Goal: Task Accomplishment & Management: Use online tool/utility

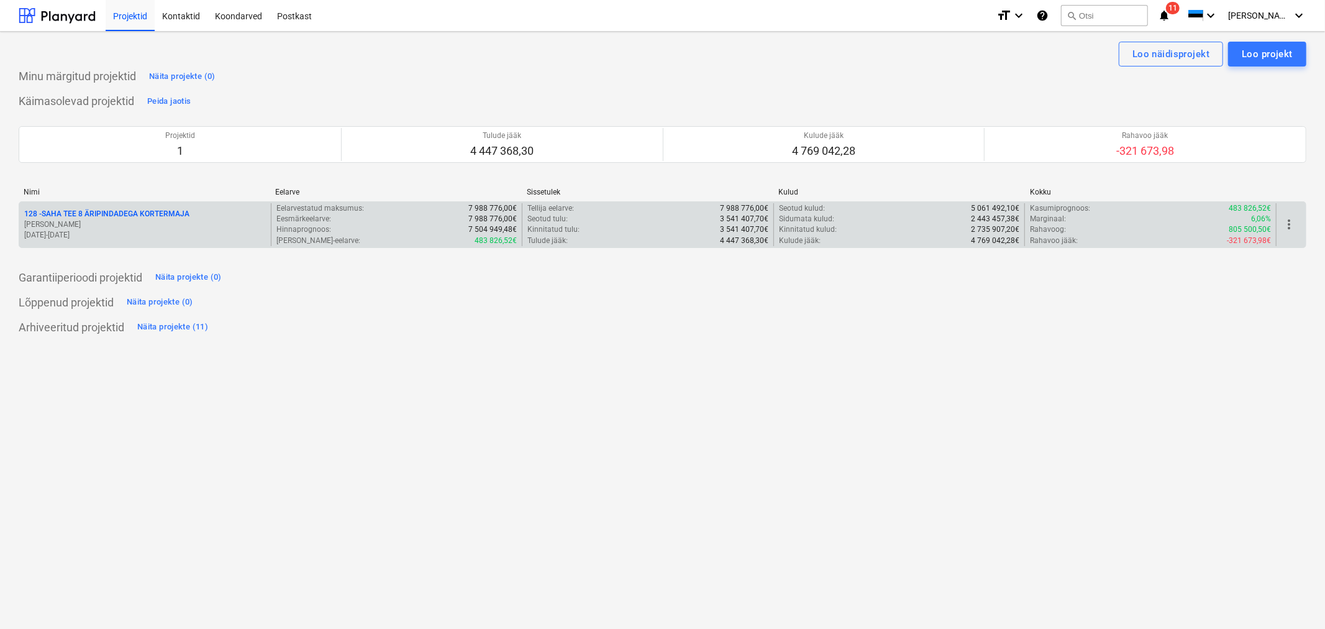
click at [180, 212] on p "128 - SAHA TEE 8 ÄRIPINDADEGA KORTERMAJA" at bounding box center [106, 214] width 165 height 11
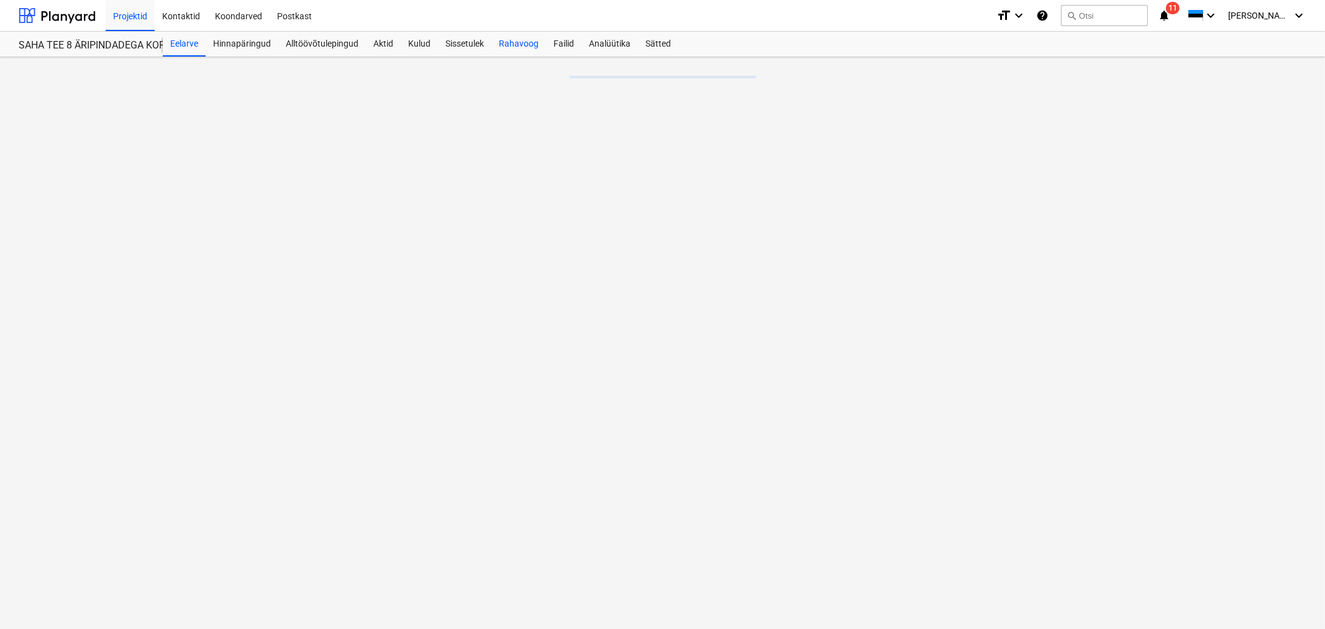
click at [509, 40] on div "Rahavoog" at bounding box center [518, 44] width 55 height 25
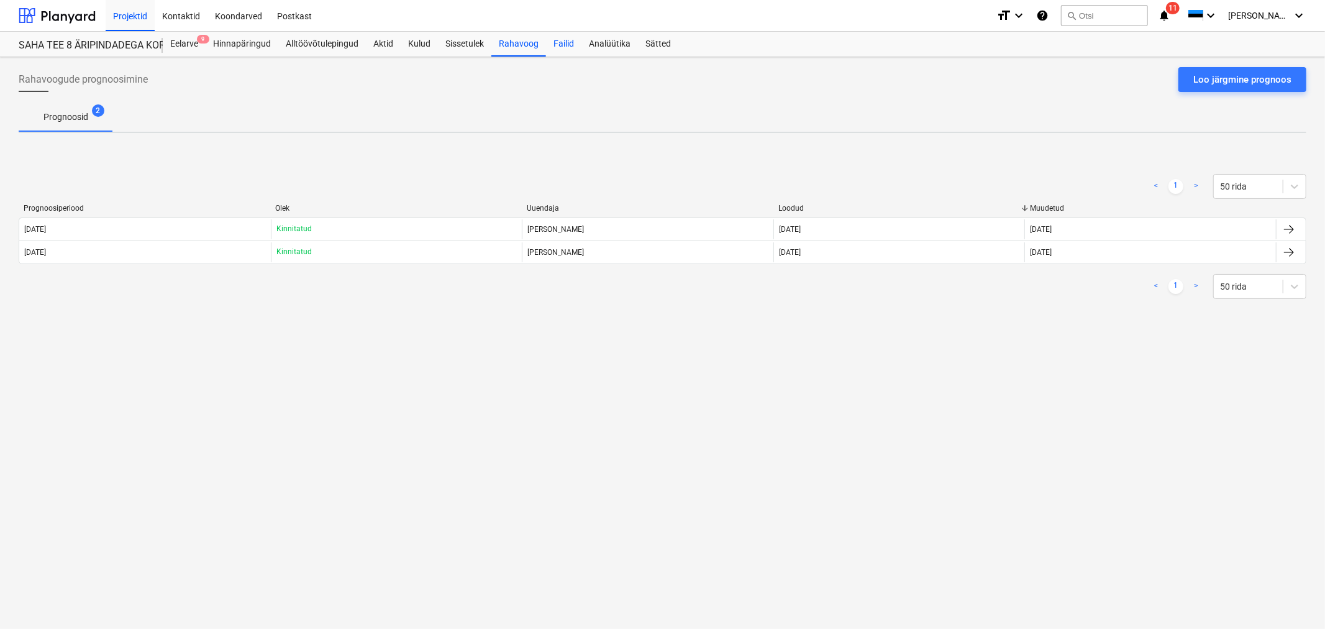
click at [561, 45] on div "Failid" at bounding box center [563, 44] width 35 height 25
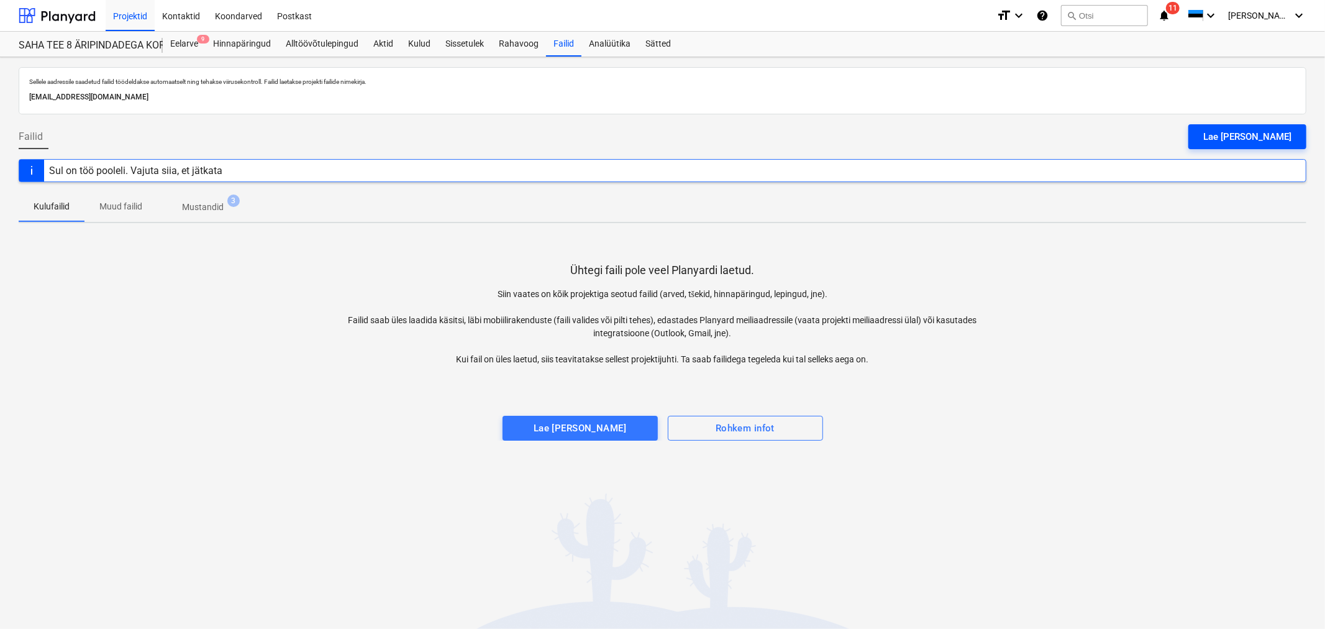
click at [1270, 137] on div "Lae faile üles" at bounding box center [1247, 137] width 88 height 16
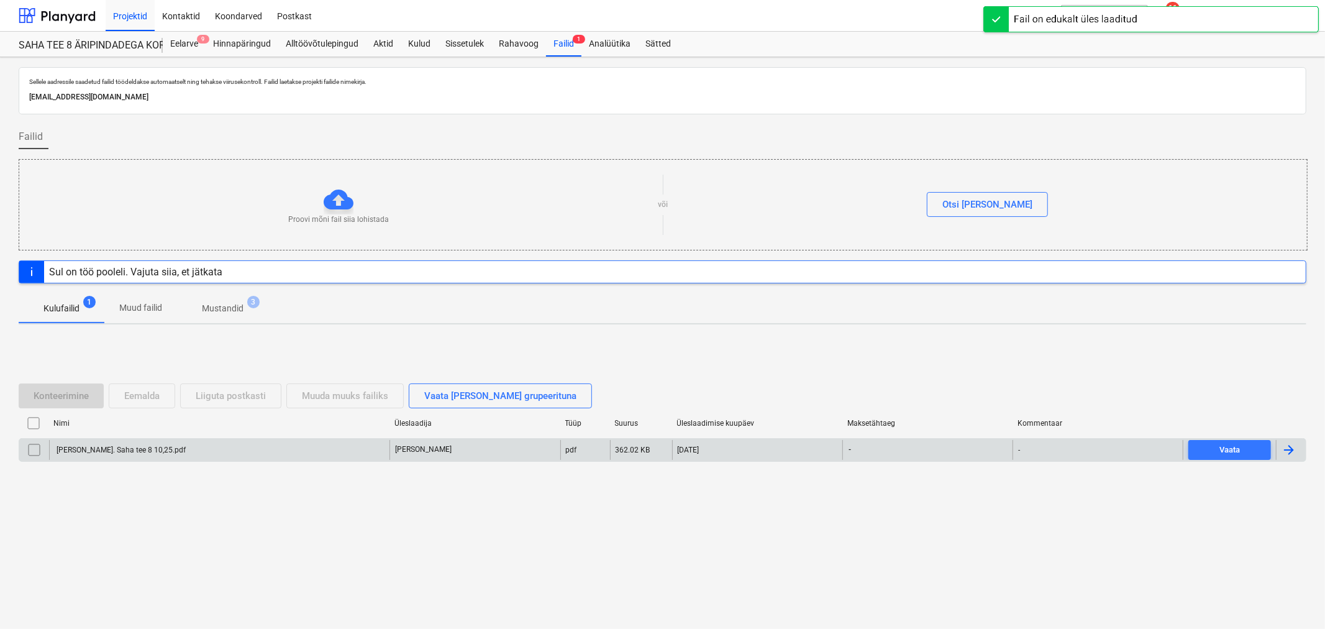
click at [117, 450] on div "Hausers Eh. Saha tee 8 10,25.pdf" at bounding box center [120, 449] width 131 height 9
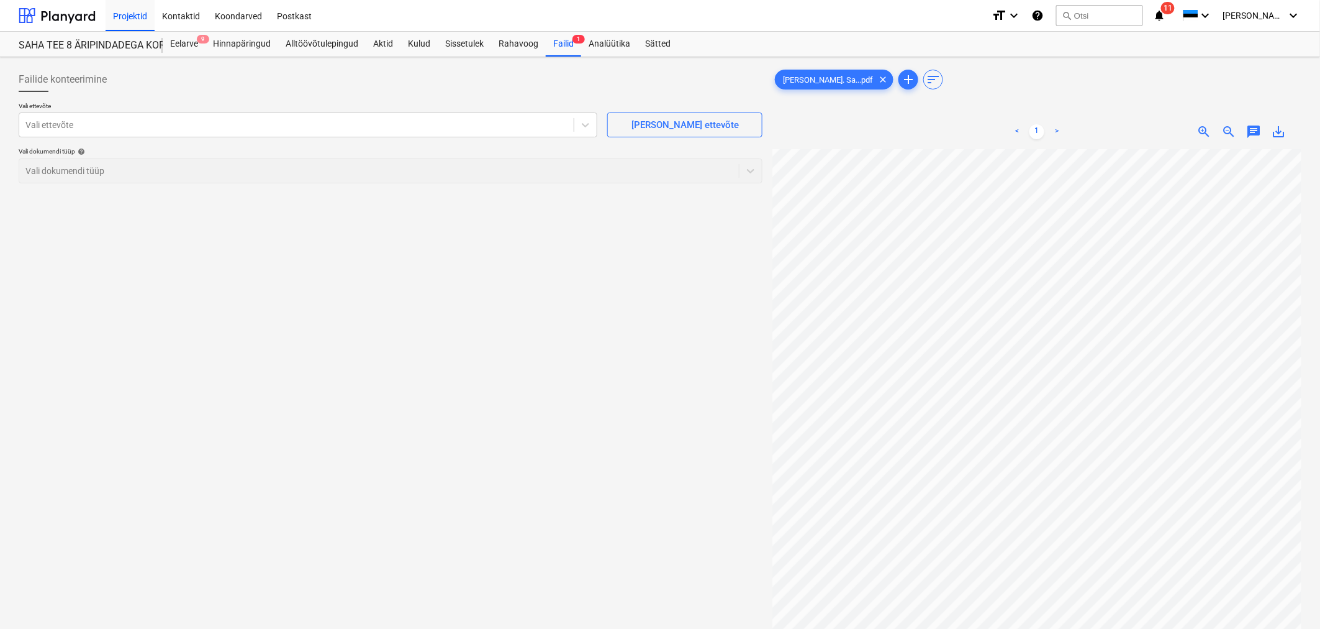
scroll to position [89, 114]
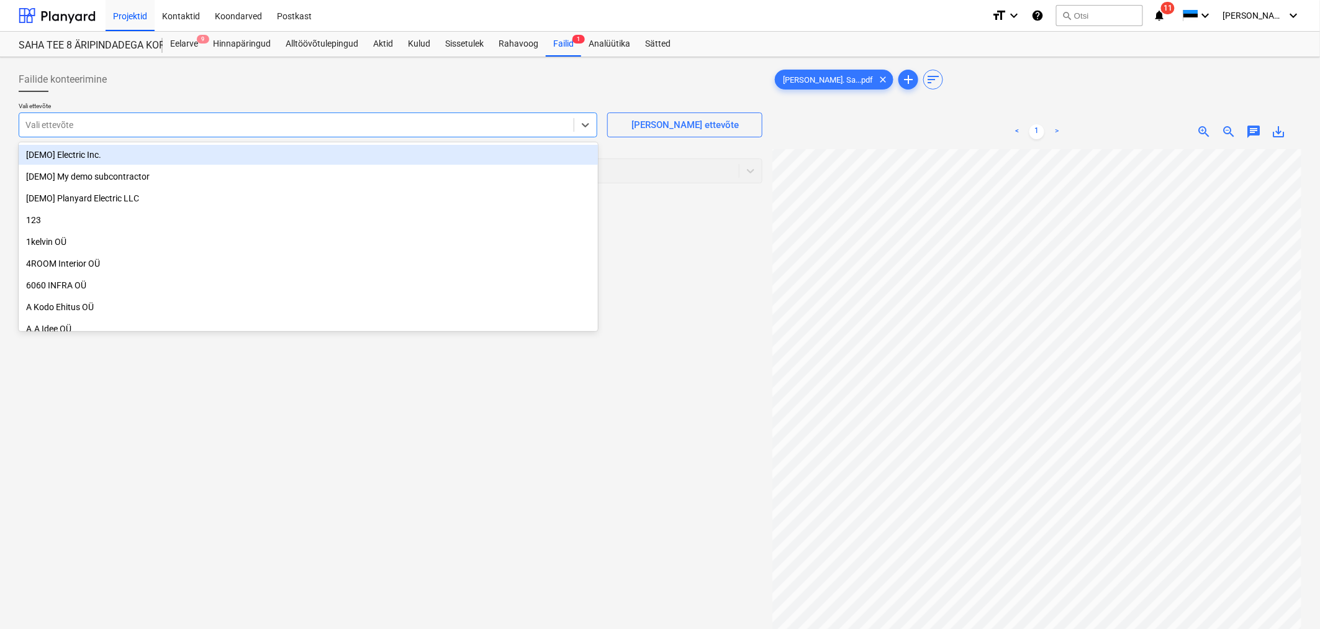
click at [431, 120] on div at bounding box center [296, 125] width 542 height 12
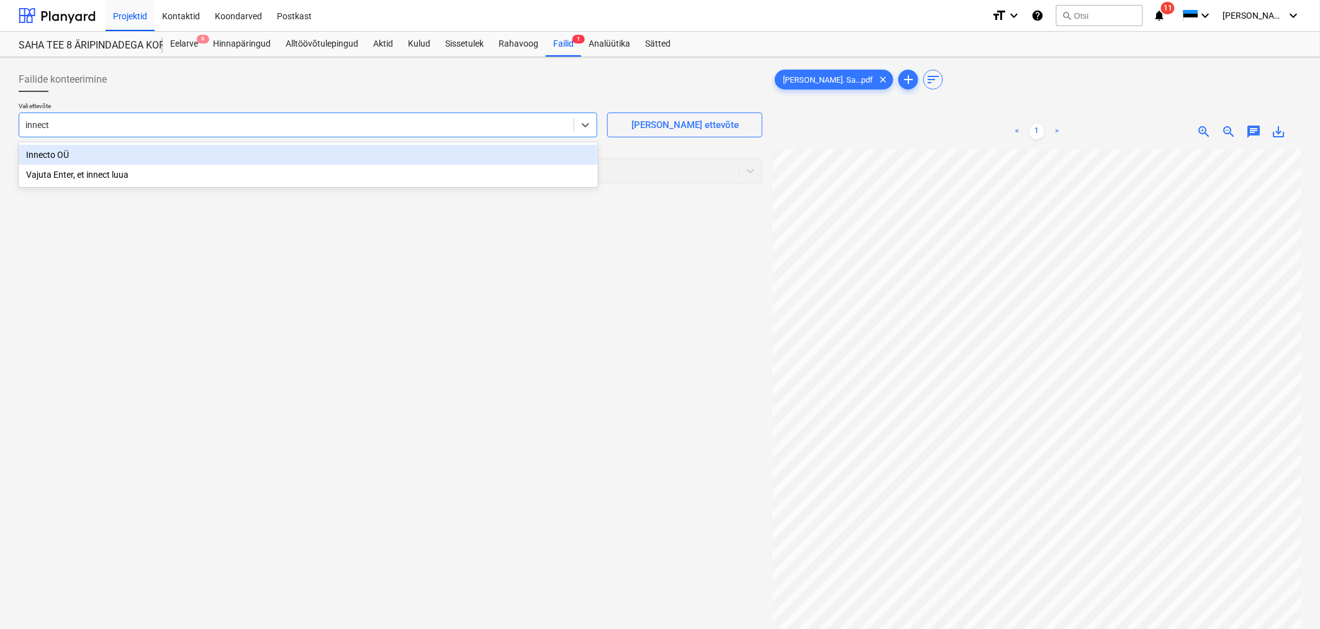
type input "innecto"
click at [296, 150] on div "Innecto OÜ" at bounding box center [308, 155] width 579 height 20
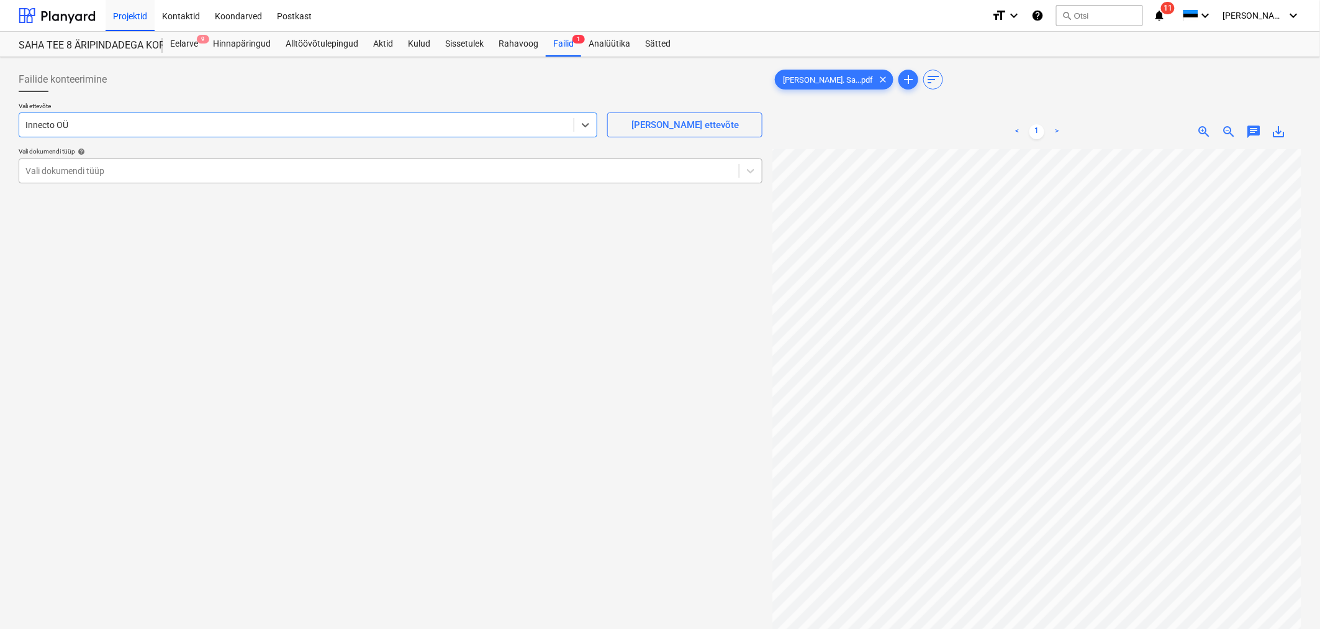
click at [281, 176] on div at bounding box center [378, 171] width 707 height 12
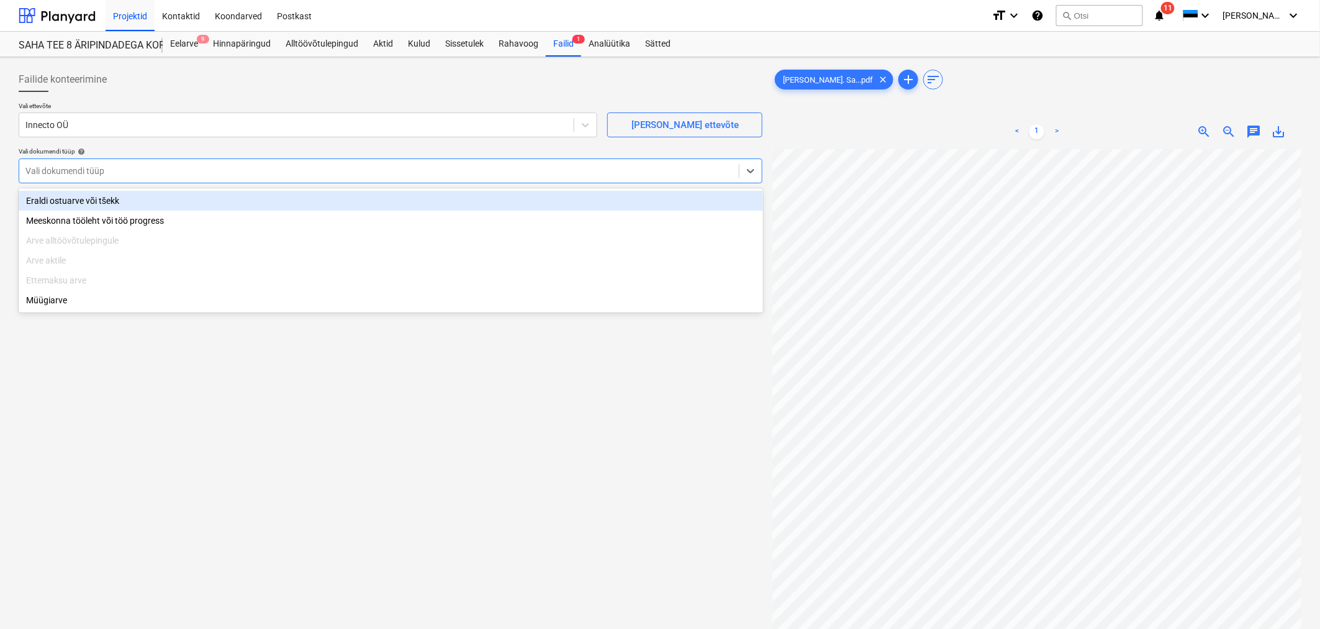
click at [267, 206] on div "Eraldi ostuarve või tšekk" at bounding box center [391, 201] width 745 height 20
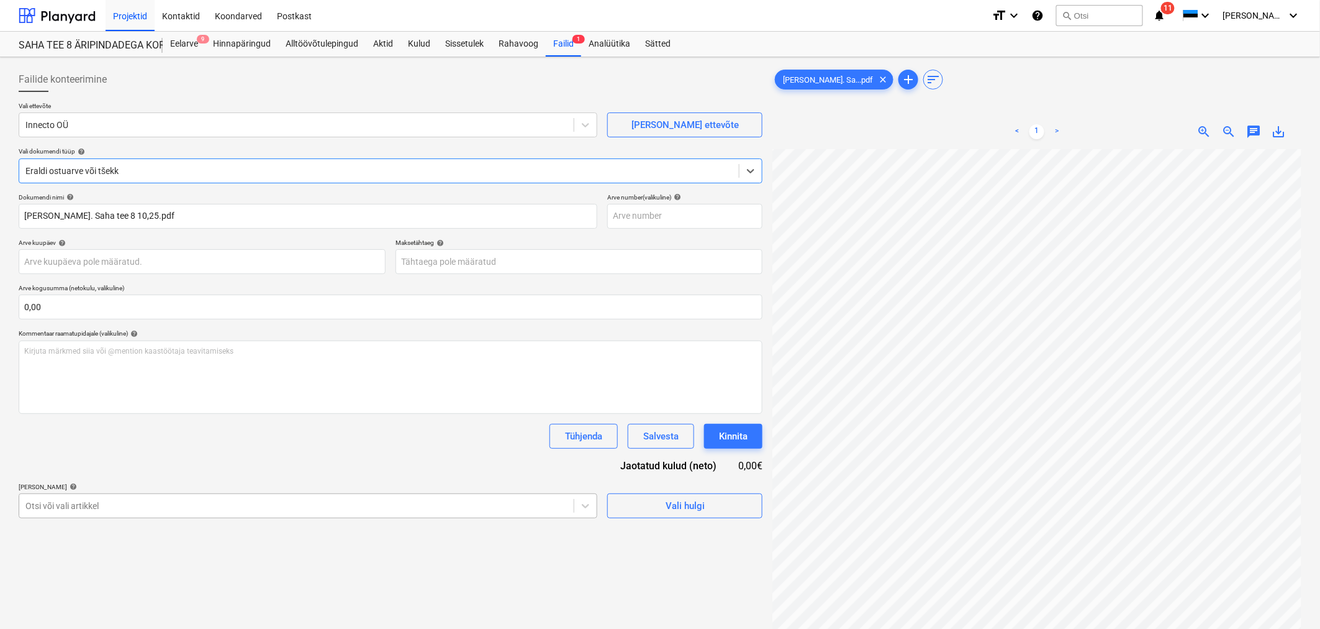
click at [205, 499] on body "Projektid Kontaktid Koondarved Postkast format_size keyboard_arrow_down help se…" at bounding box center [660, 314] width 1320 height 629
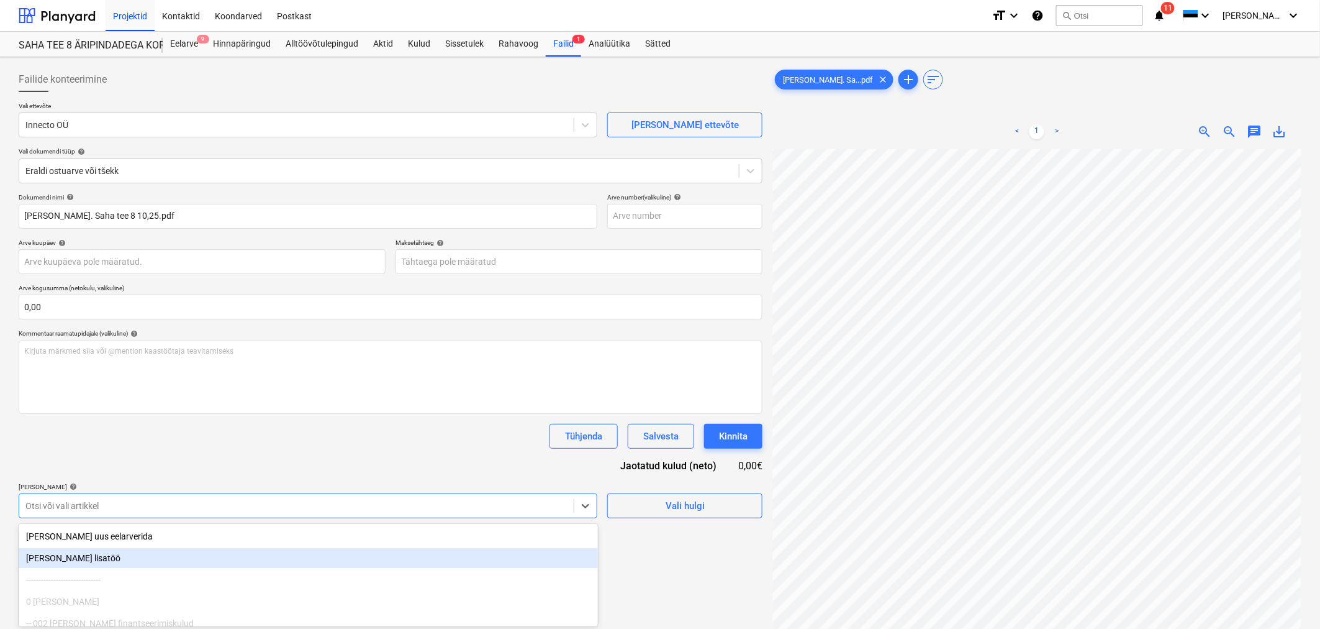
scroll to position [89, 0]
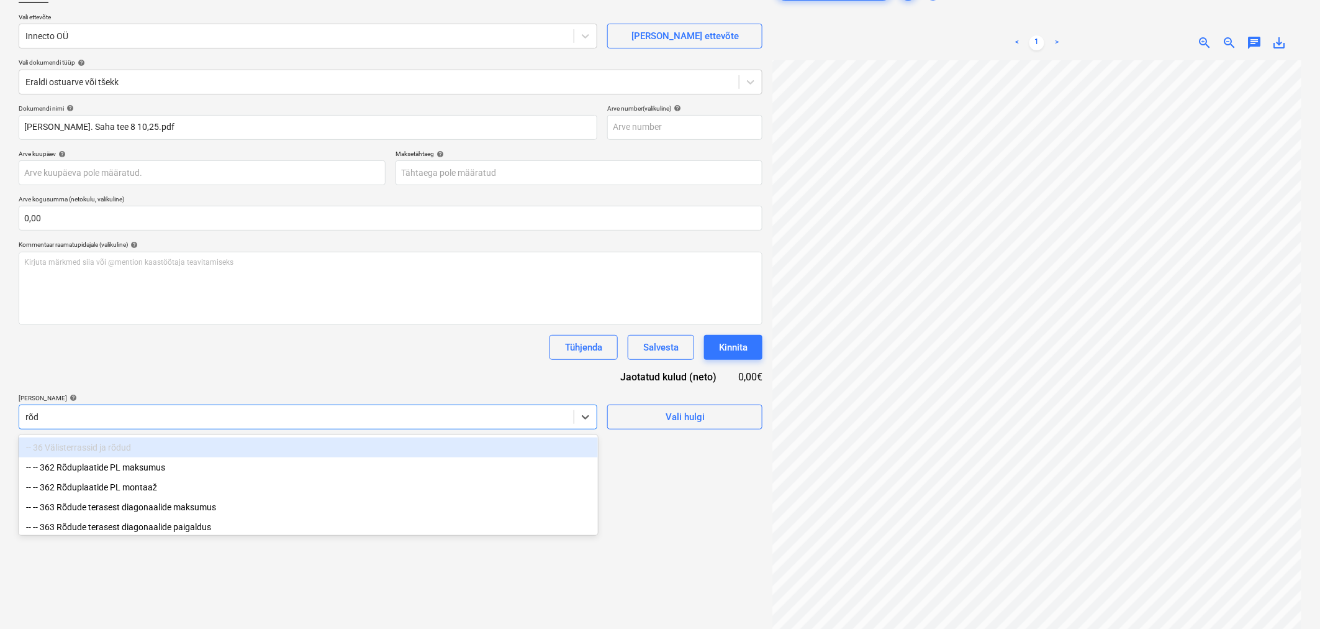
type input "rõdu"
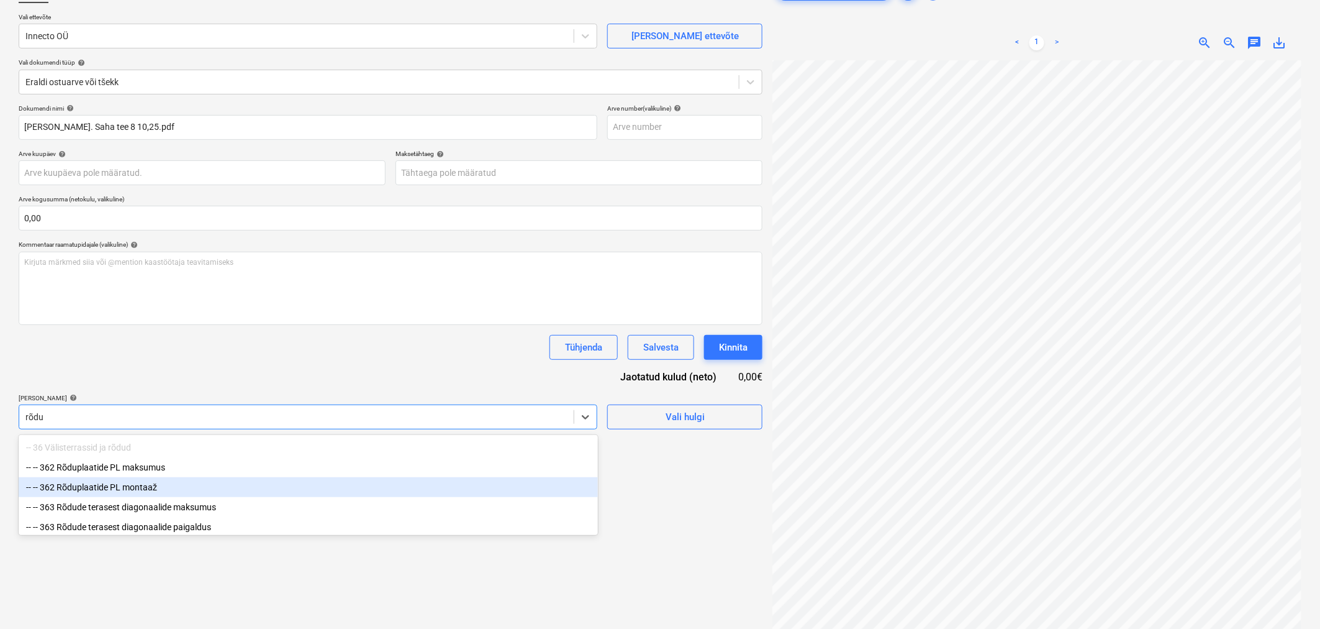
click at [137, 482] on div "-- -- 362 Rõduplaatide PL montaaž" at bounding box center [308, 487] width 579 height 20
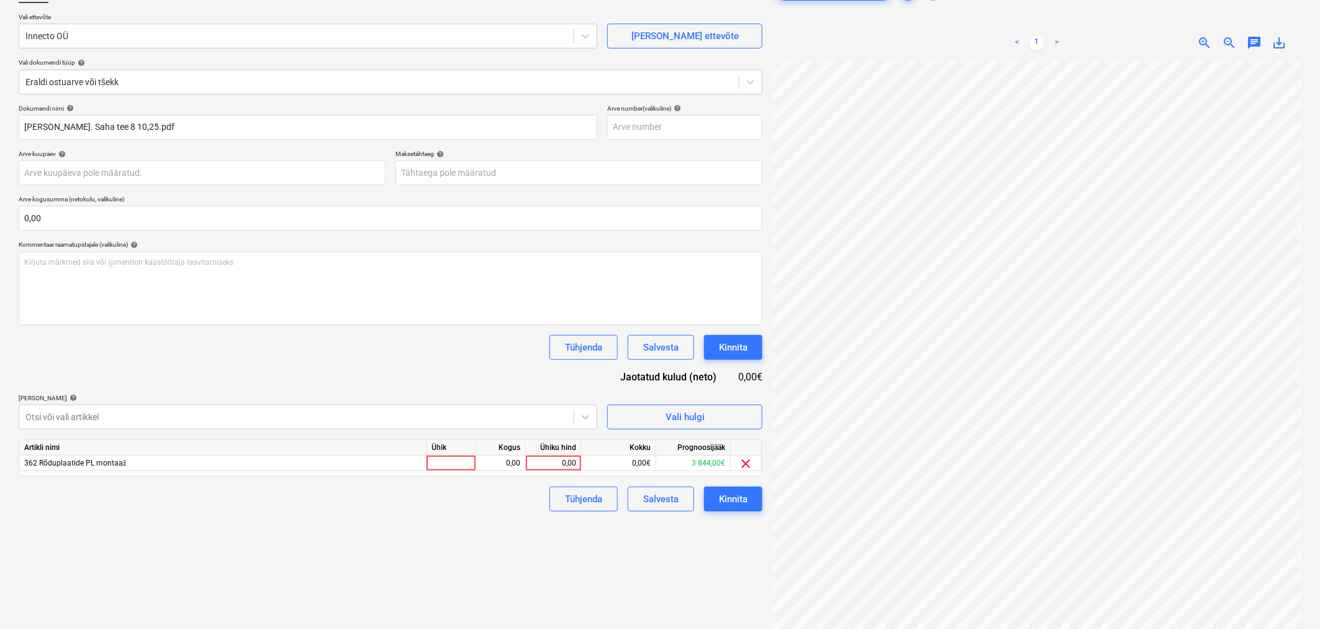
click at [150, 363] on div "Dokumendi nimi help Hausers Eh. Saha tee 8 10,25.pdf Arve number (valikuline) h…" at bounding box center [391, 307] width 744 height 407
click at [559, 466] on div "0,00" at bounding box center [553, 463] width 45 height 16
click at [569, 460] on div "0,00" at bounding box center [553, 463] width 45 height 16
type input "503,10"
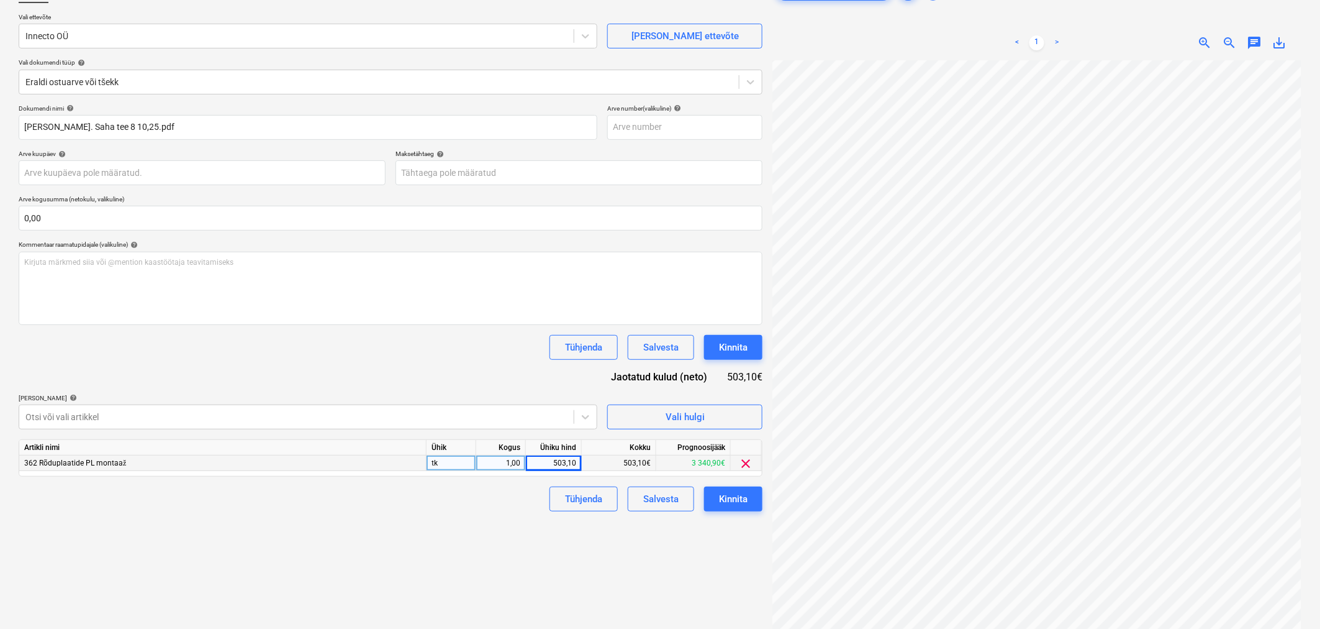
click at [481, 565] on div "Failide konteerimine Vali ettevõte Innecto OÜ Lisa uus ettevõte Vali dokumendi …" at bounding box center [391, 316] width 754 height 686
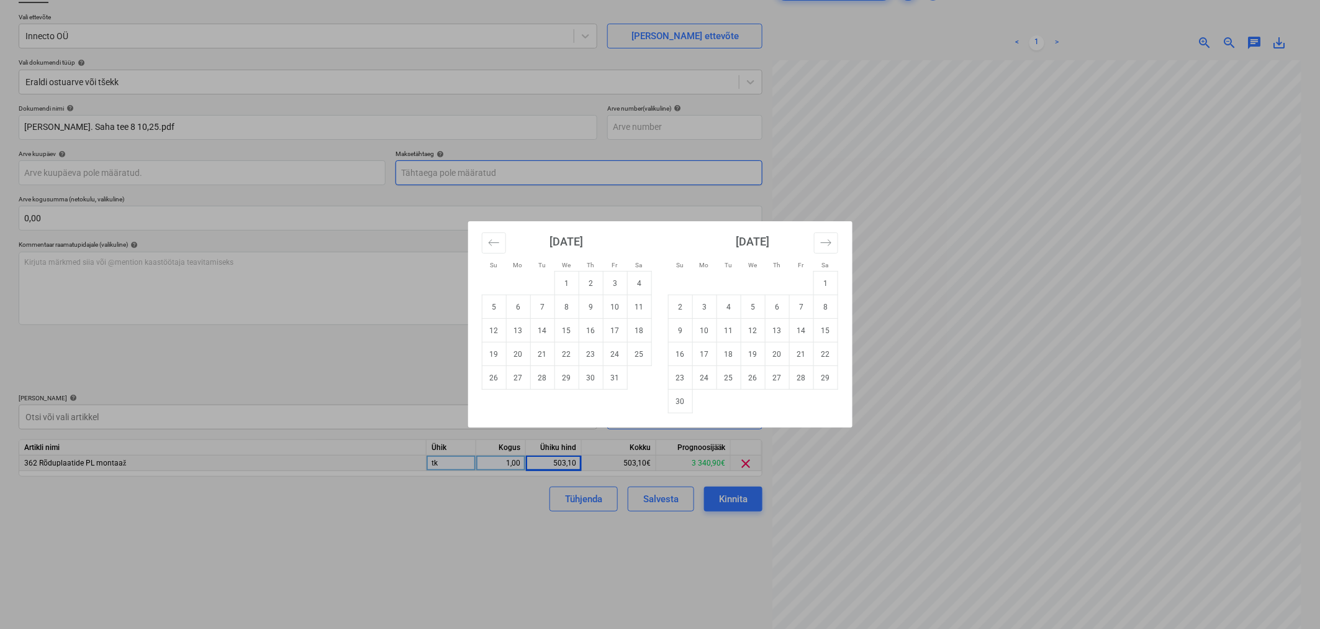
click at [570, 175] on body "Projektid Kontaktid Koondarved Postkast format_size keyboard_arrow_down help se…" at bounding box center [660, 225] width 1320 height 629
click at [545, 353] on td "21" at bounding box center [542, 354] width 24 height 24
type input "21 Oct 2025"
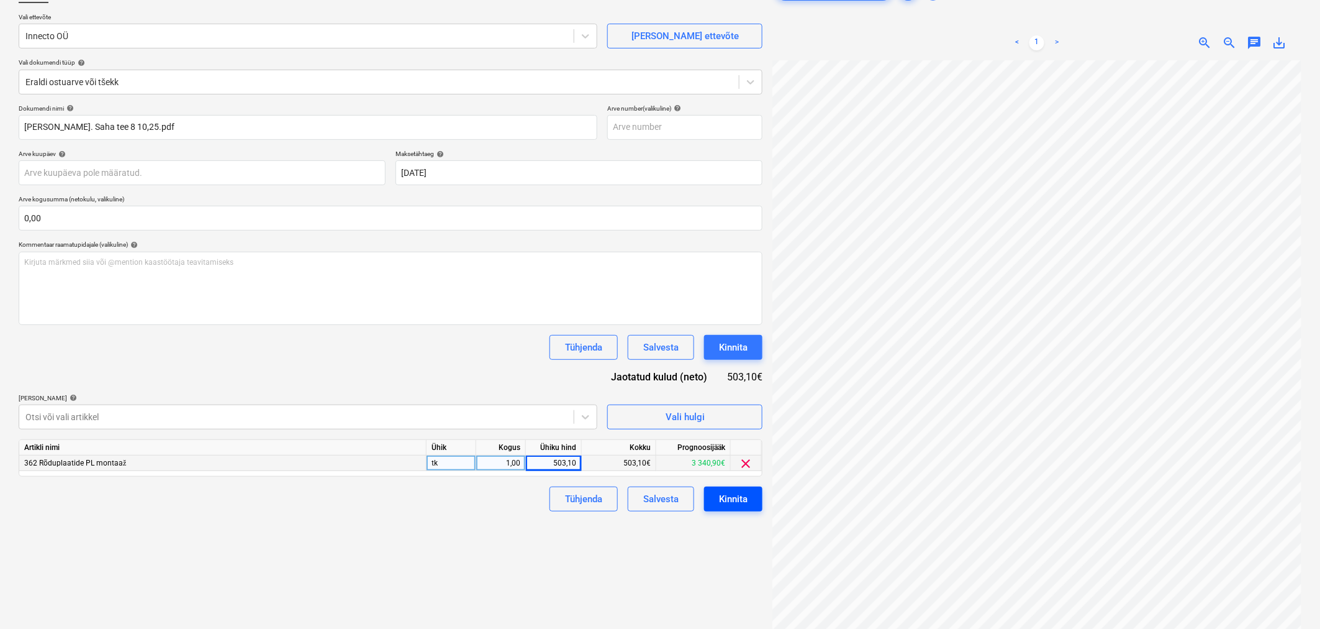
click at [741, 496] on div "Kinnita" at bounding box center [733, 499] width 29 height 16
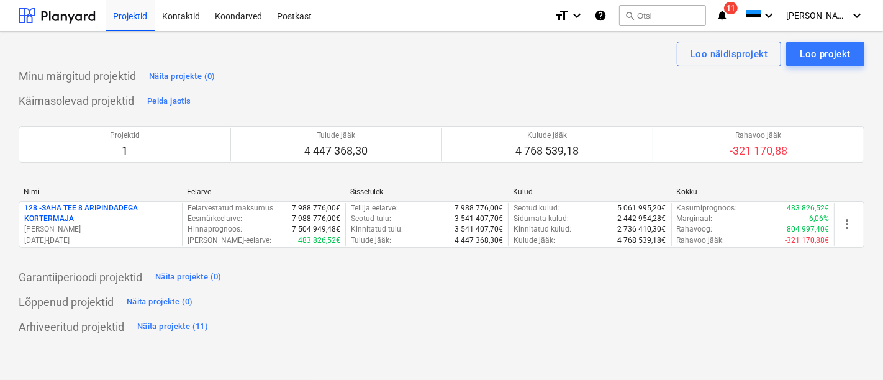
click at [738, 11] on span "11" at bounding box center [731, 8] width 14 height 12
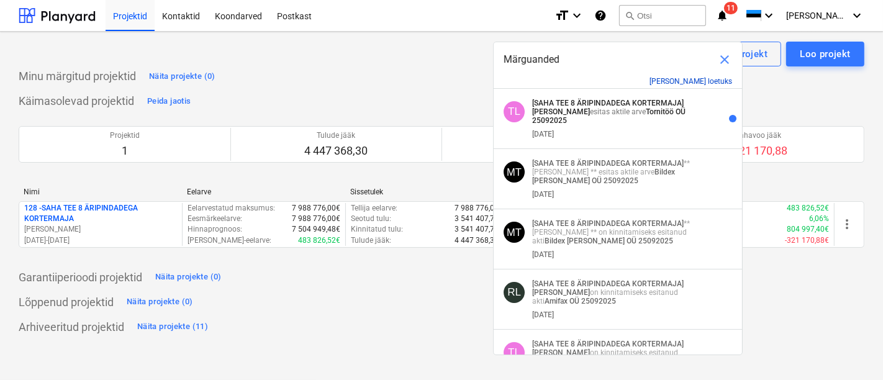
click at [717, 79] on button "[PERSON_NAME] loetuks" at bounding box center [691, 81] width 83 height 9
click at [722, 64] on span "close" at bounding box center [724, 59] width 15 height 15
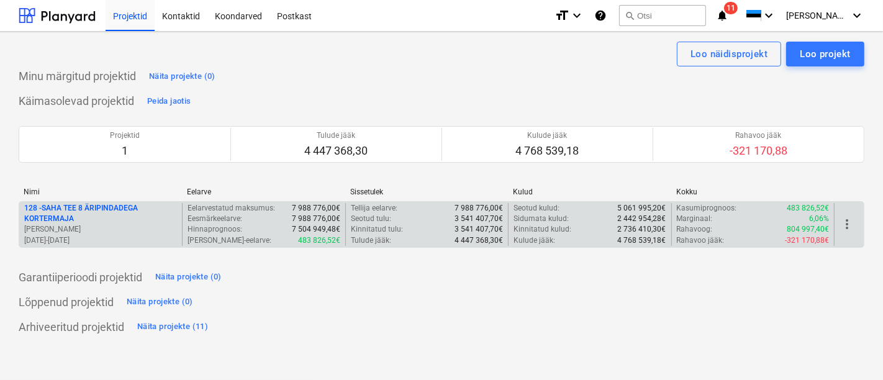
click at [93, 214] on p "128 - SAHA TEE 8 ÄRIPINDADEGA KORTERMAJA" at bounding box center [100, 213] width 153 height 21
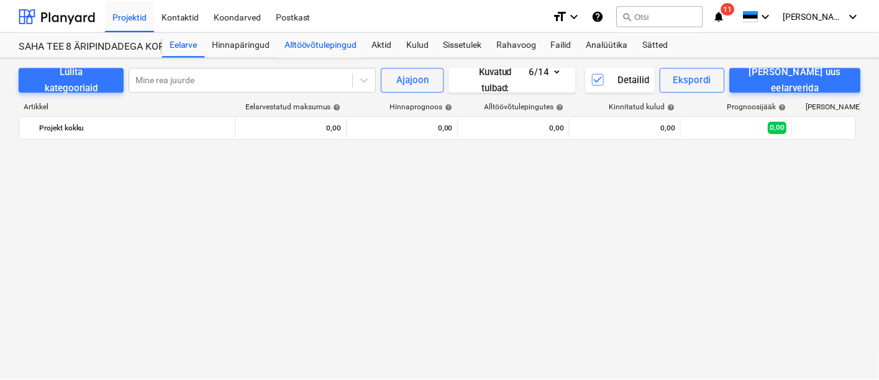
scroll to position [1293, 0]
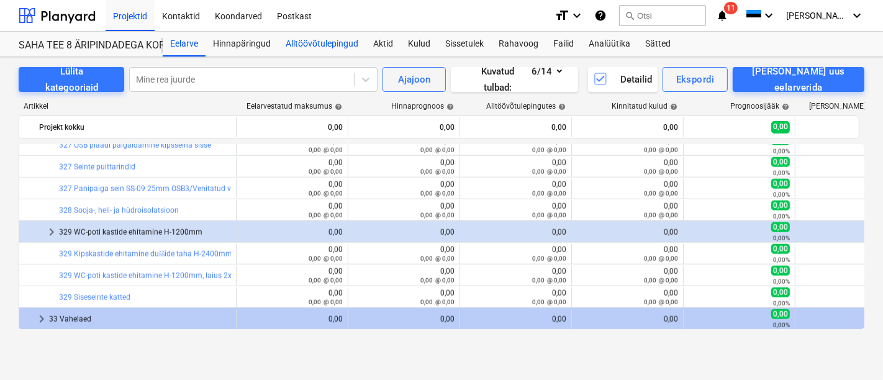
click at [306, 48] on div "Alltöövõtulepingud" at bounding box center [322, 44] width 88 height 25
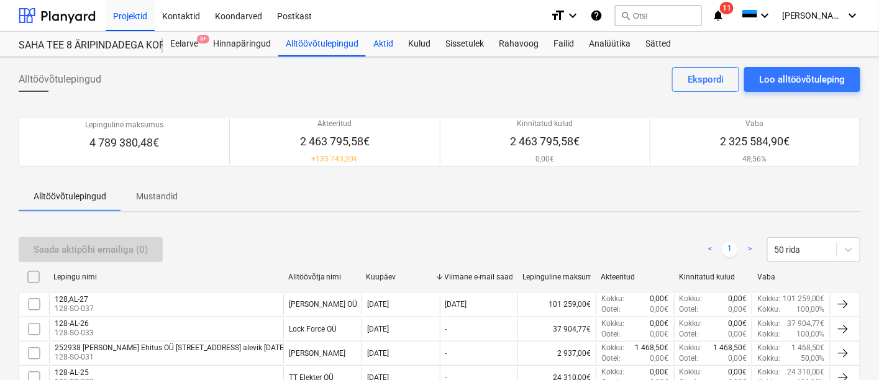
click at [378, 44] on div "Aktid" at bounding box center [383, 44] width 35 height 25
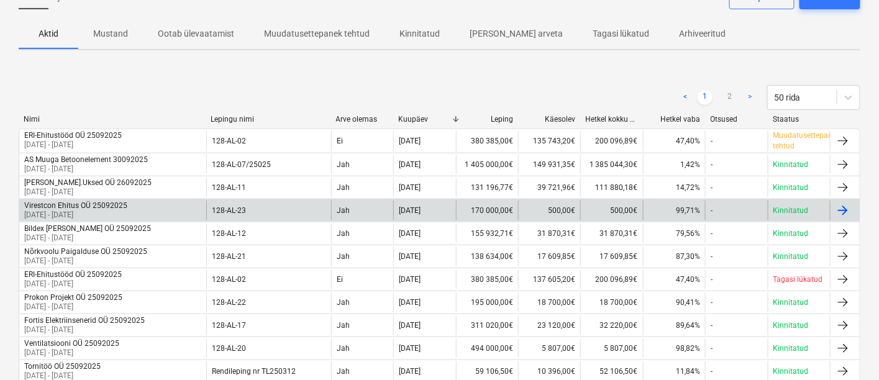
scroll to position [69, 0]
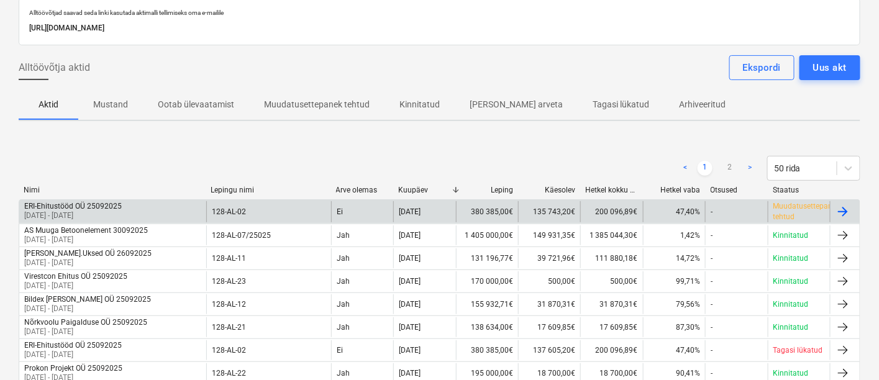
click at [99, 204] on div "ERI-Ehitustööd OÜ 25092025" at bounding box center [73, 206] width 98 height 9
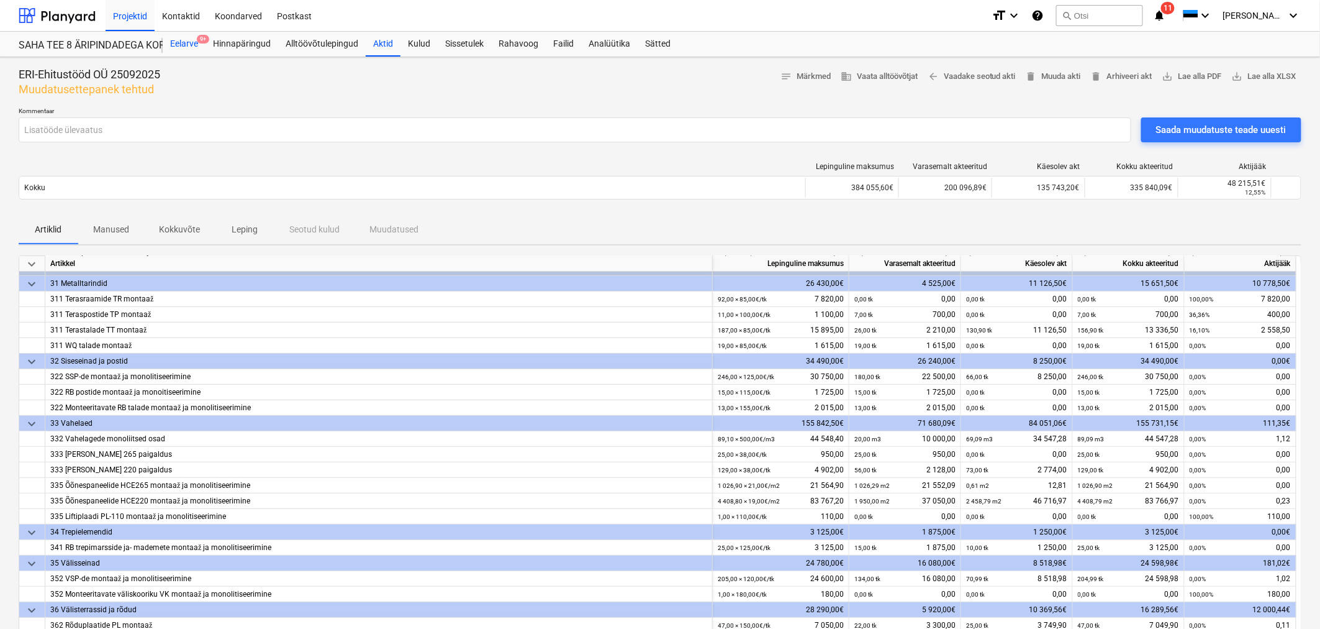
click at [176, 45] on div "Eelarve 9+" at bounding box center [184, 44] width 43 height 25
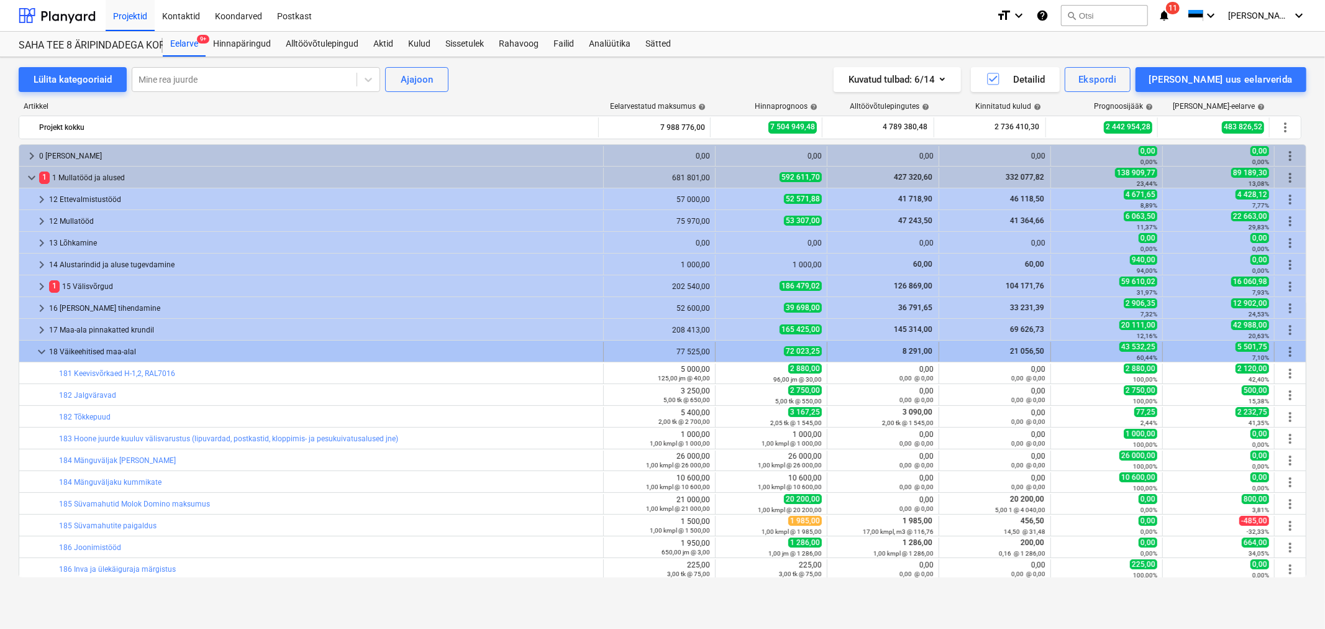
click at [39, 351] on span "keyboard_arrow_down" at bounding box center [41, 351] width 15 height 15
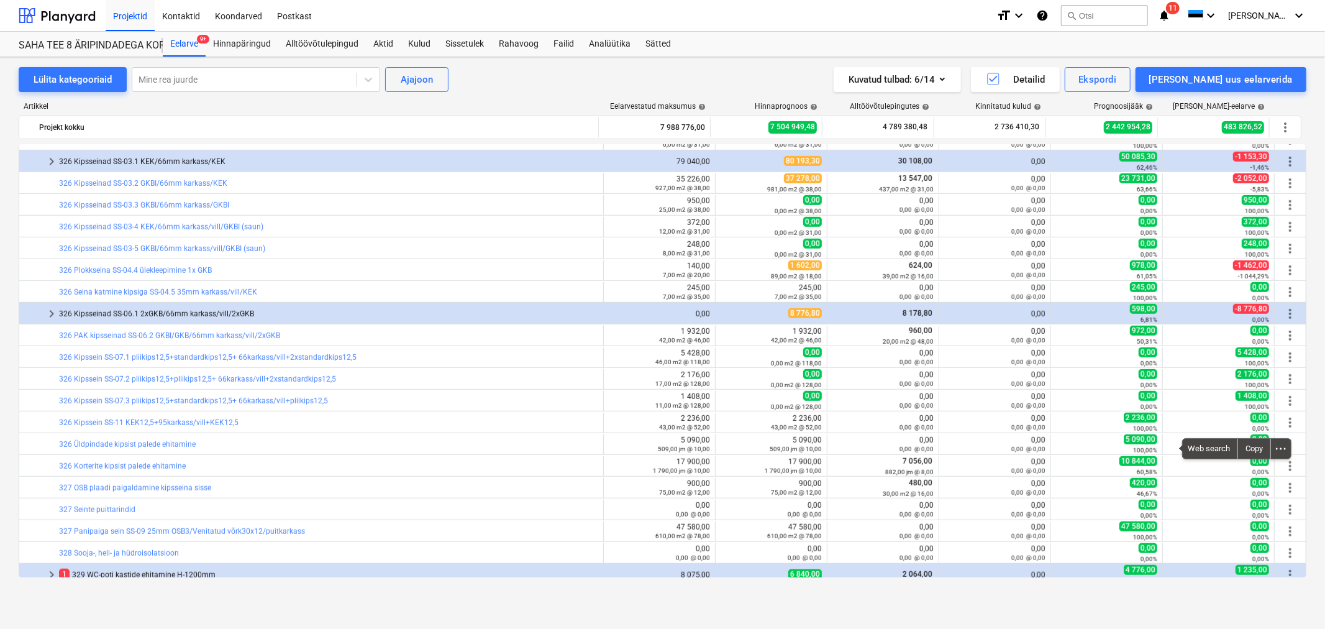
scroll to position [828, 0]
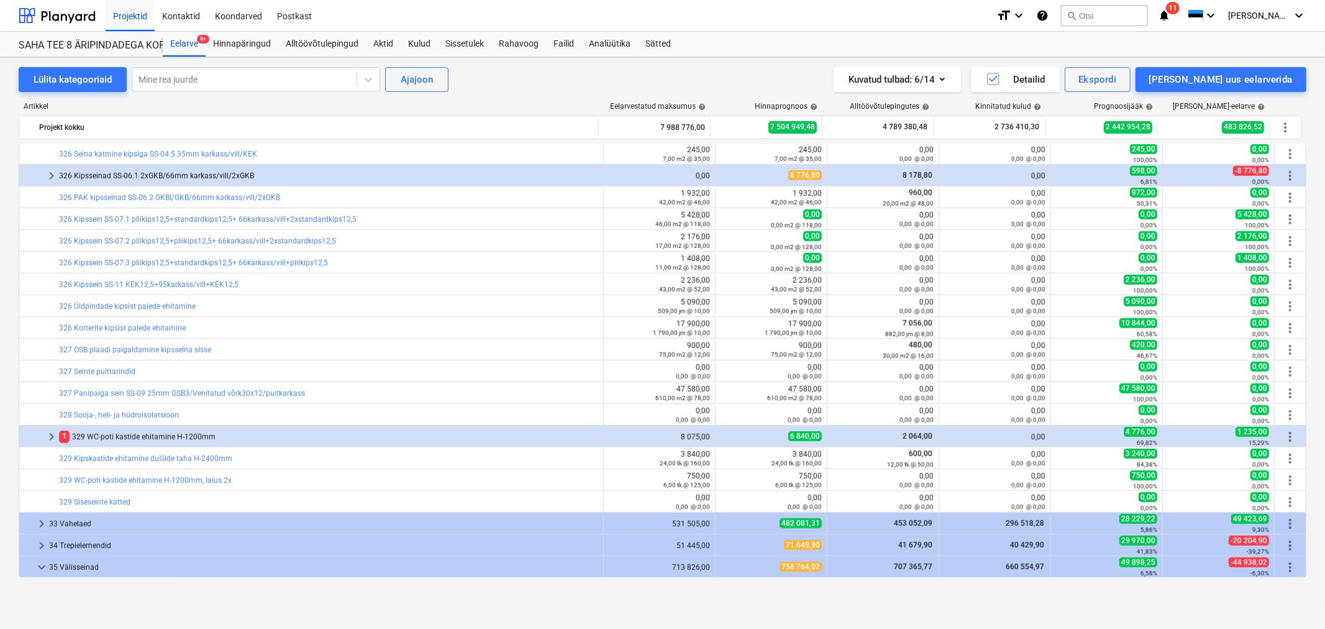
click at [48, 379] on span "keyboard_arrow_right" at bounding box center [51, 436] width 15 height 15
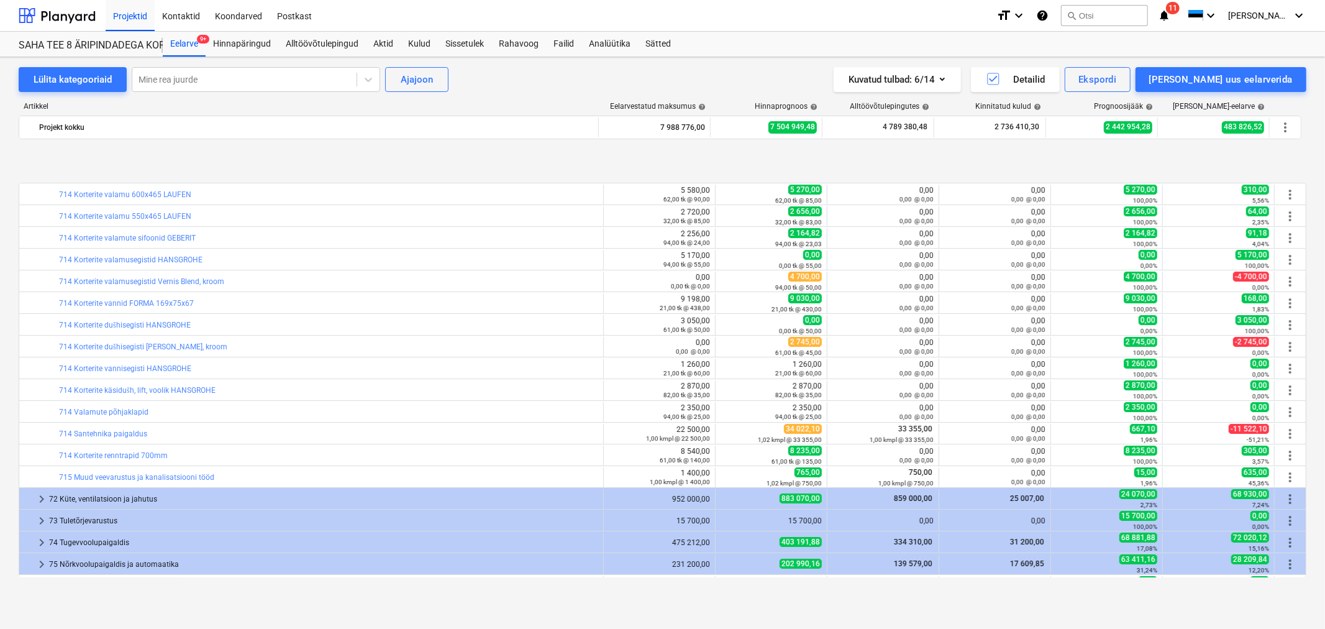
scroll to position [3727, 0]
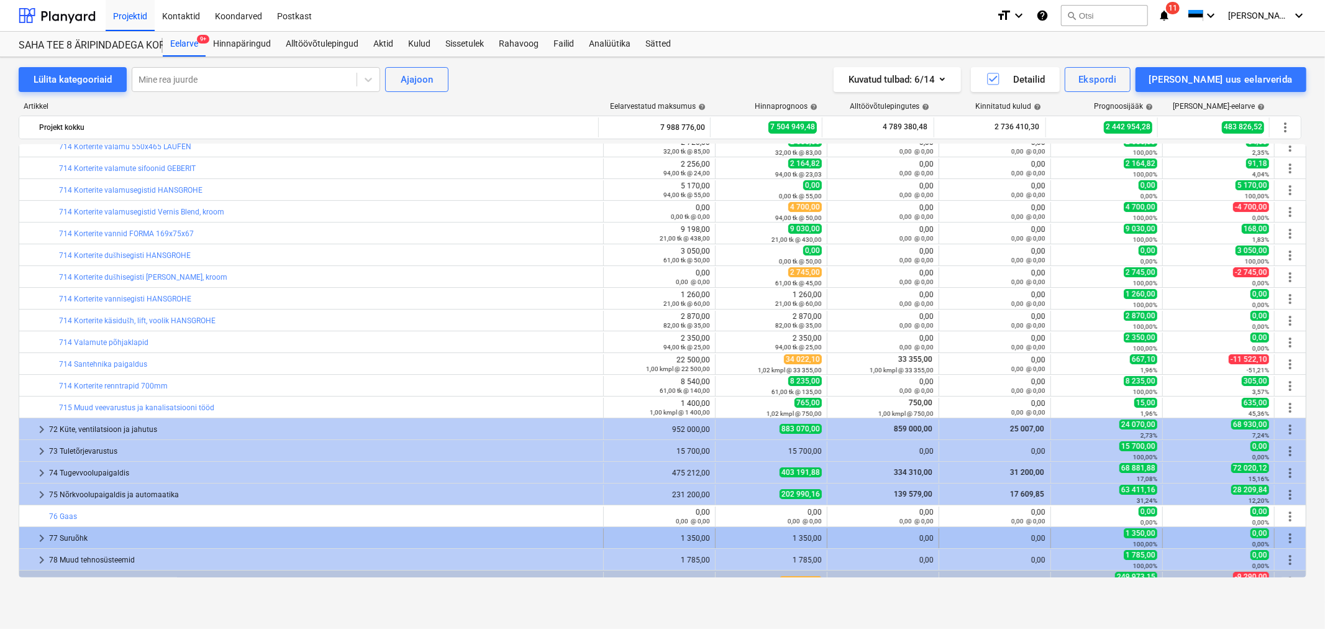
click at [40, 379] on span "keyboard_arrow_right" at bounding box center [41, 537] width 15 height 15
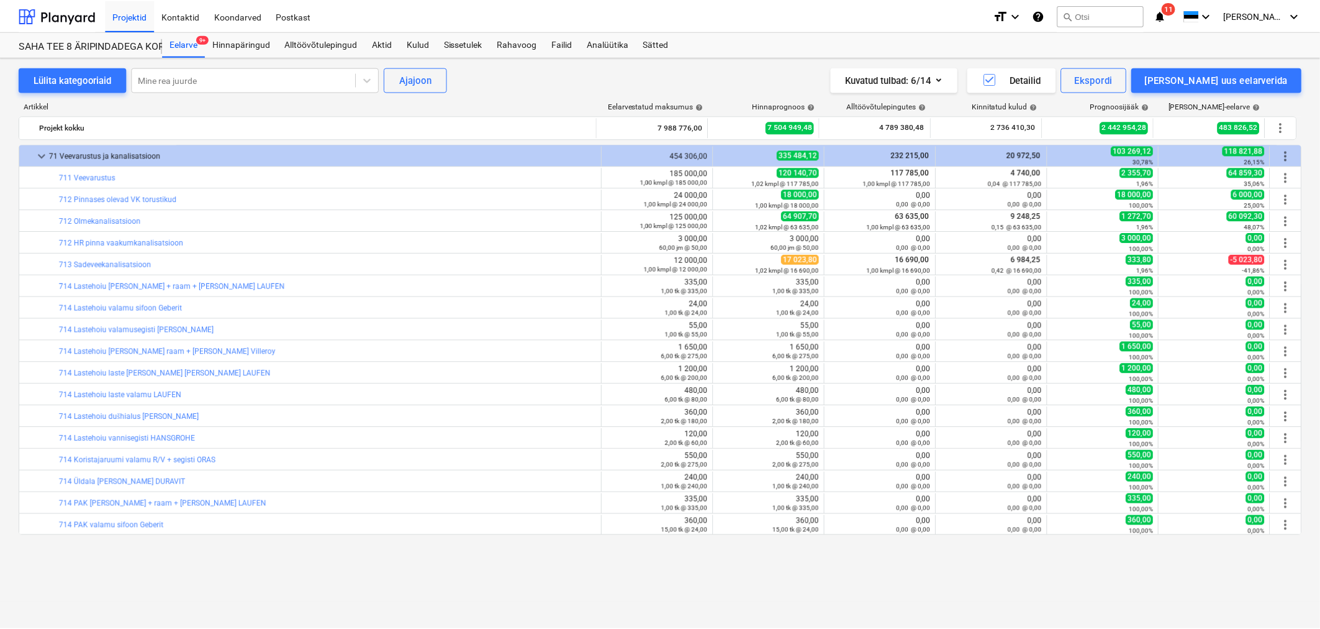
scroll to position [3105, 0]
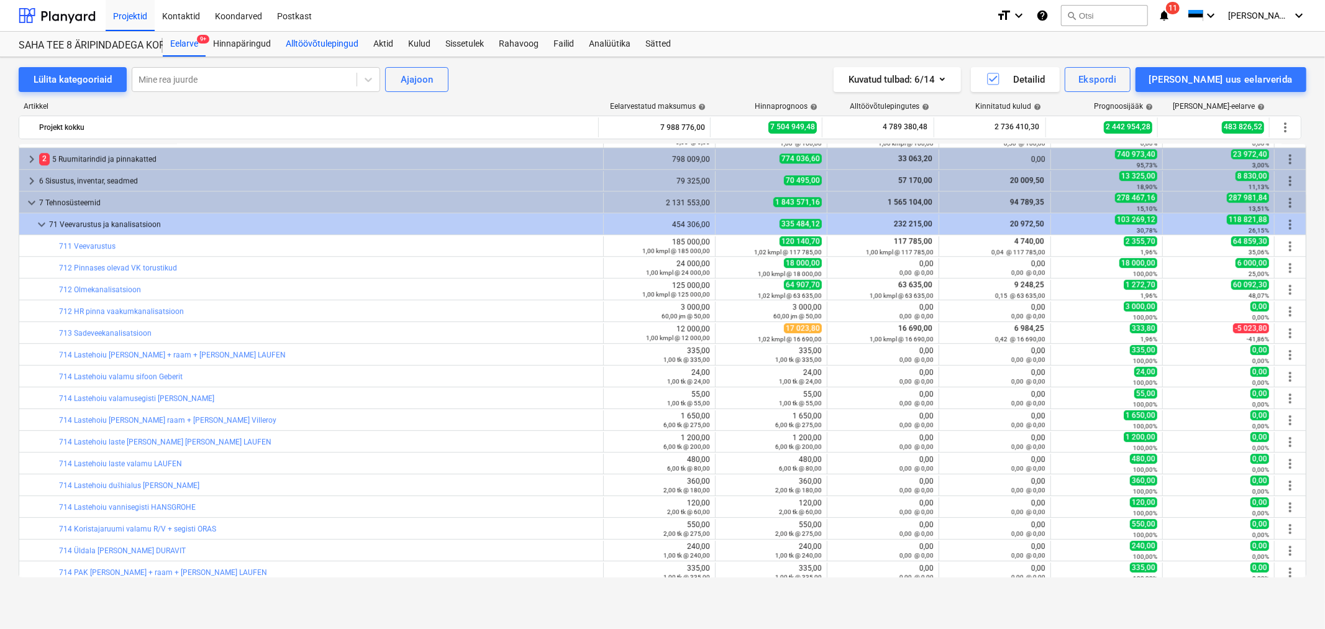
click at [344, 45] on div "Alltöövõtulepingud" at bounding box center [322, 44] width 88 height 25
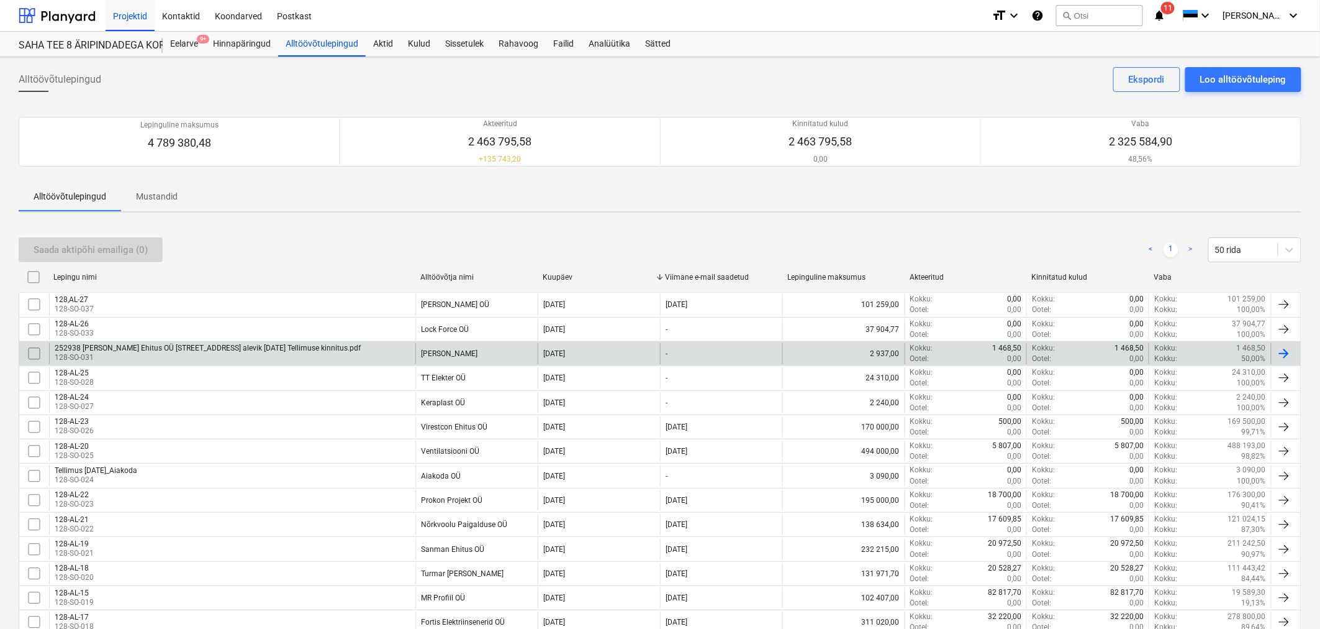
click at [229, 355] on p "128-SO-031" at bounding box center [208, 357] width 306 height 11
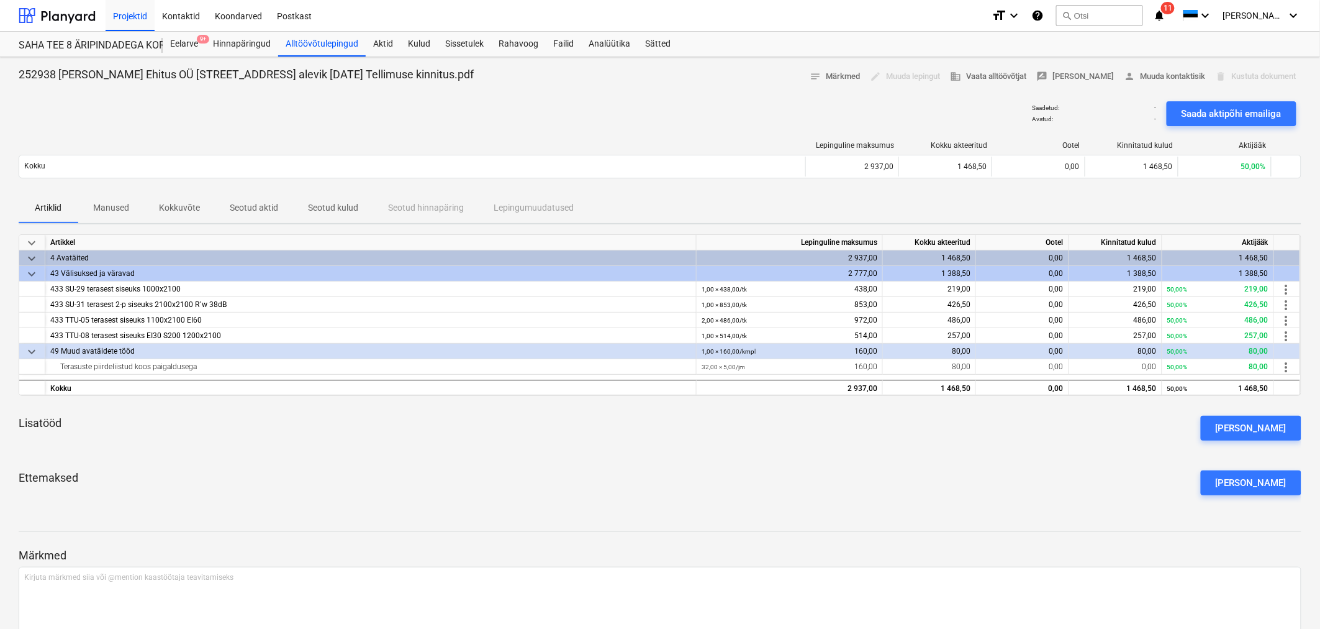
click at [878, 379] on div "[PERSON_NAME]" at bounding box center [1251, 428] width 71 height 16
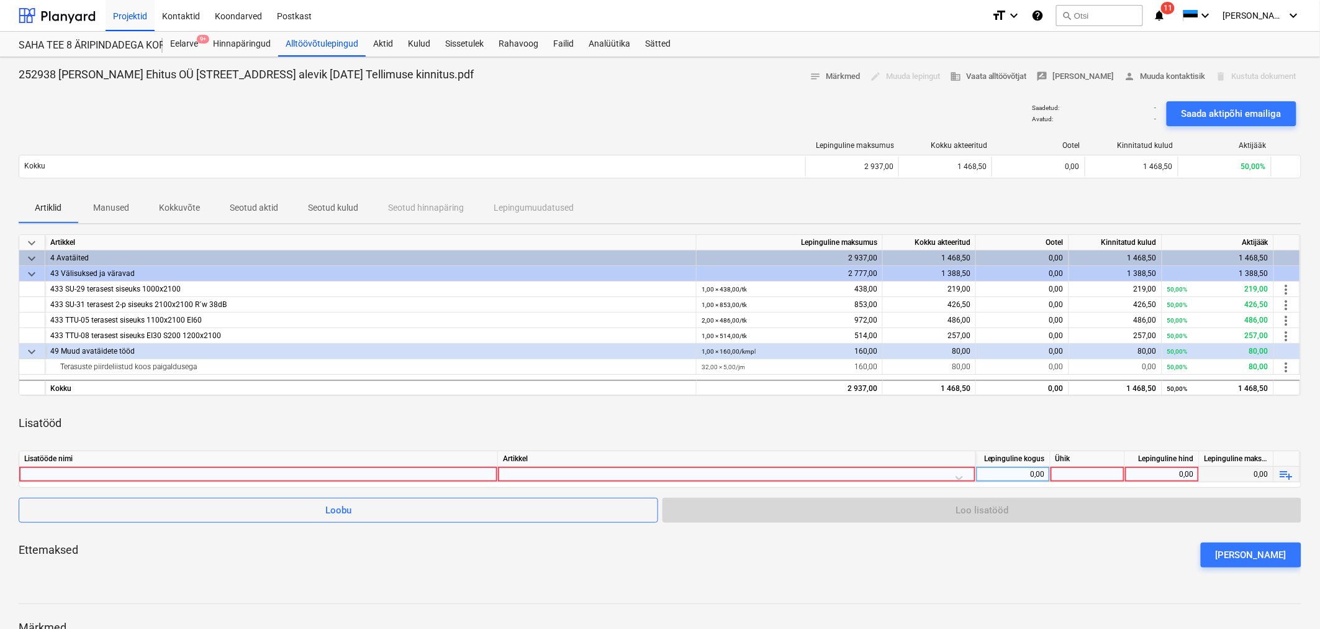
click at [81, 379] on div at bounding box center [258, 473] width 468 height 15
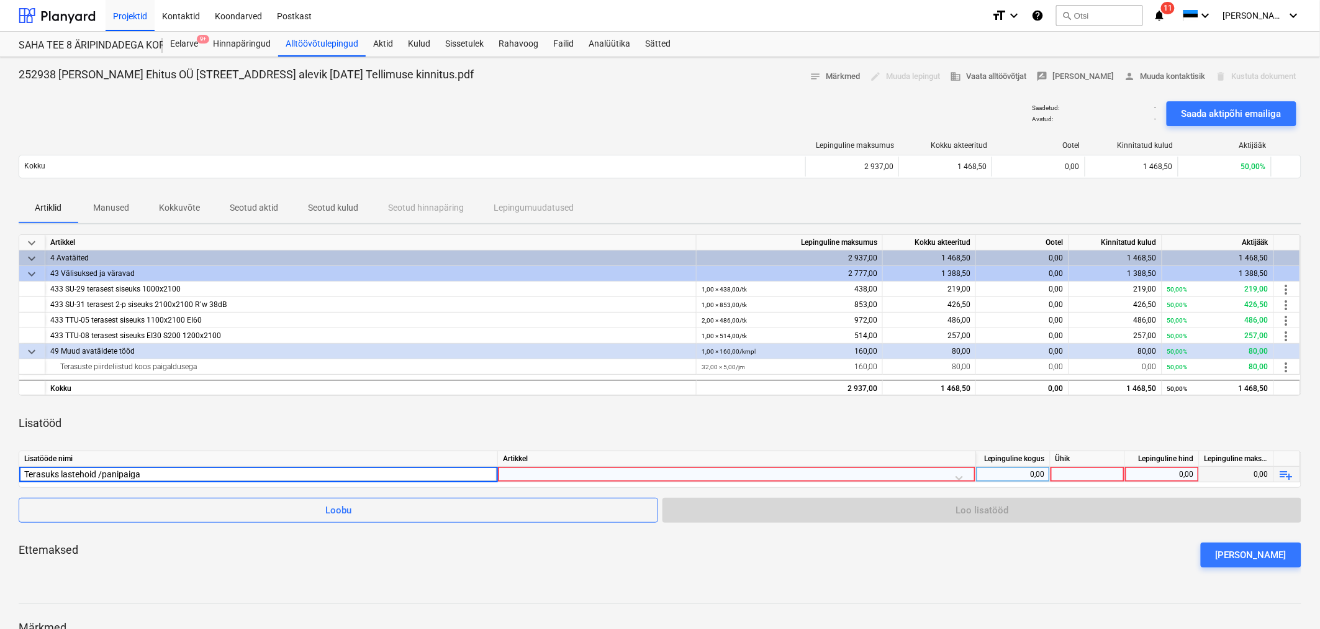
type input "Terasuks lastehoid /panipaigad"
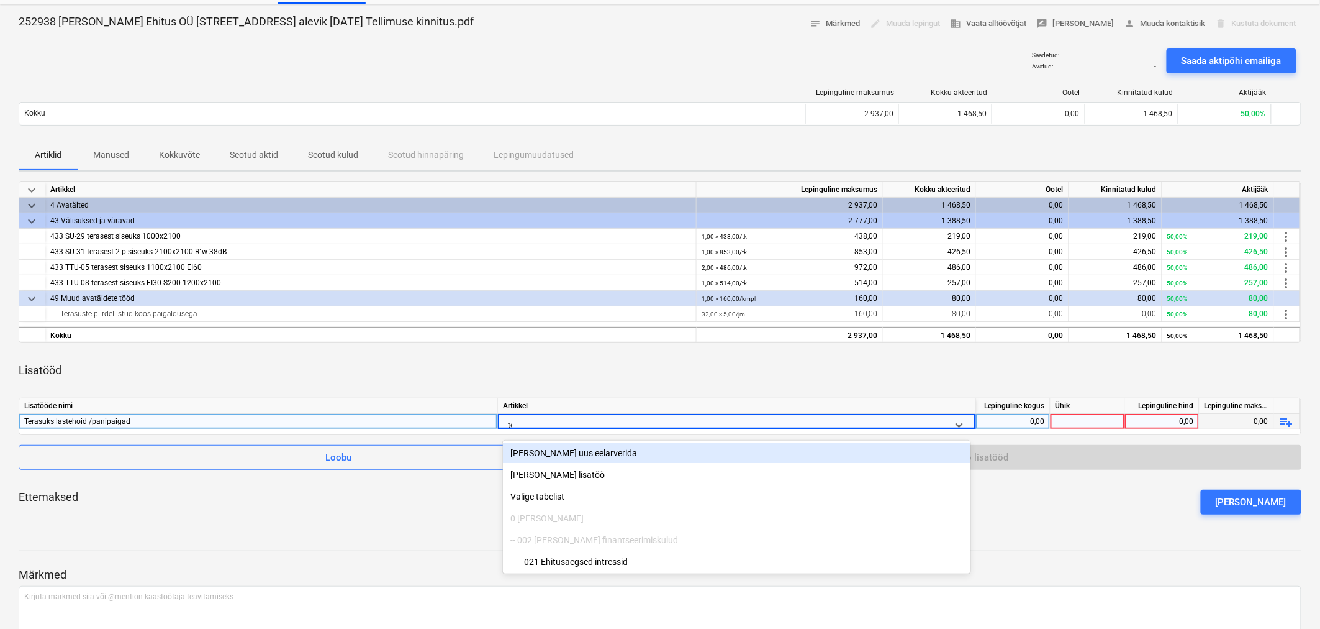
scroll to position [58, 0]
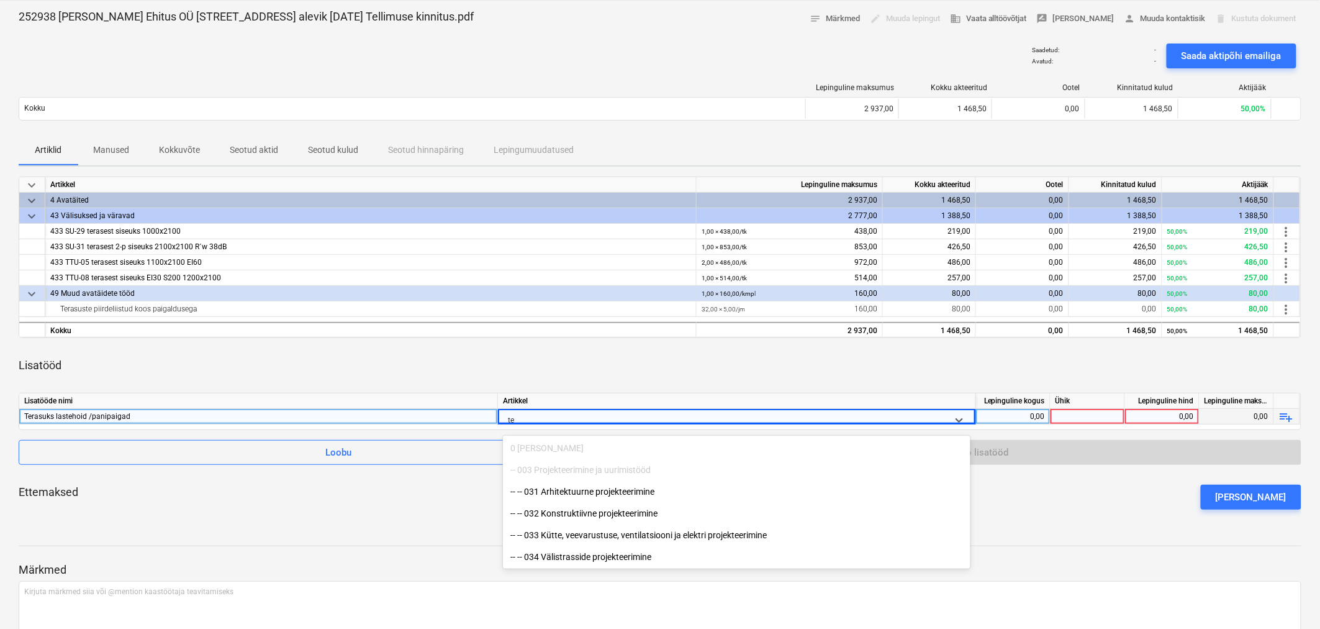
type input "t"
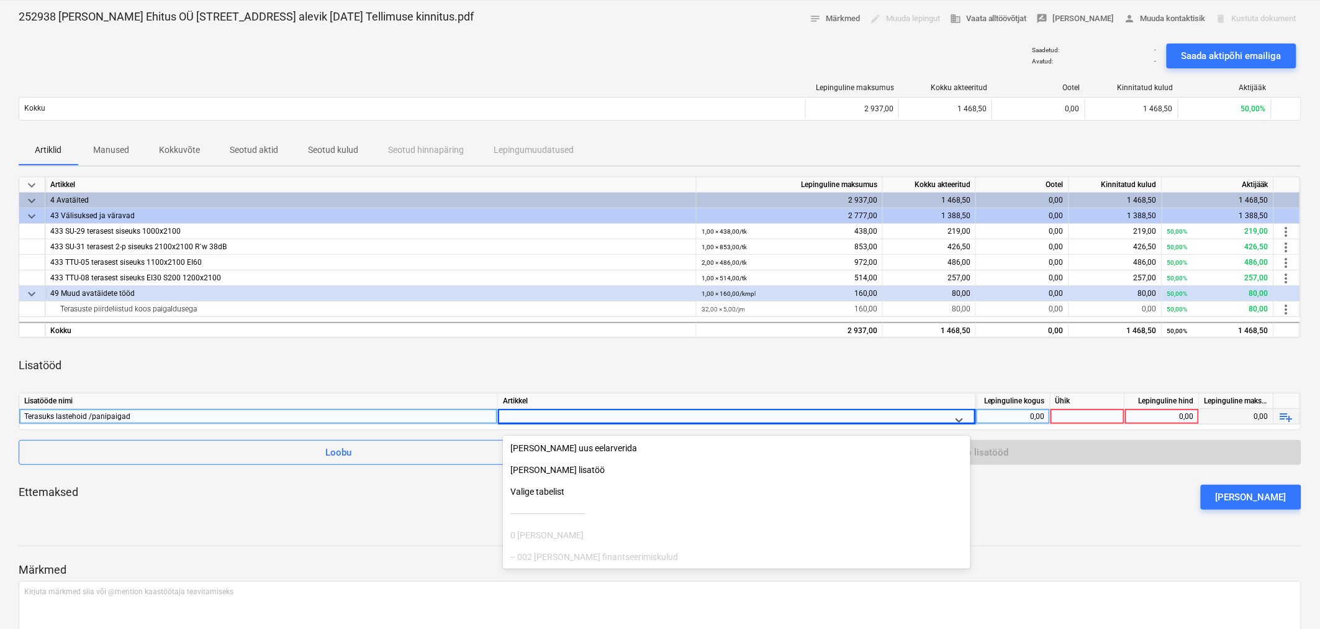
click at [188, 48] on div "Saadetud : - Avatud : - Saada aktipõhi emailiga" at bounding box center [660, 56] width 1283 height 35
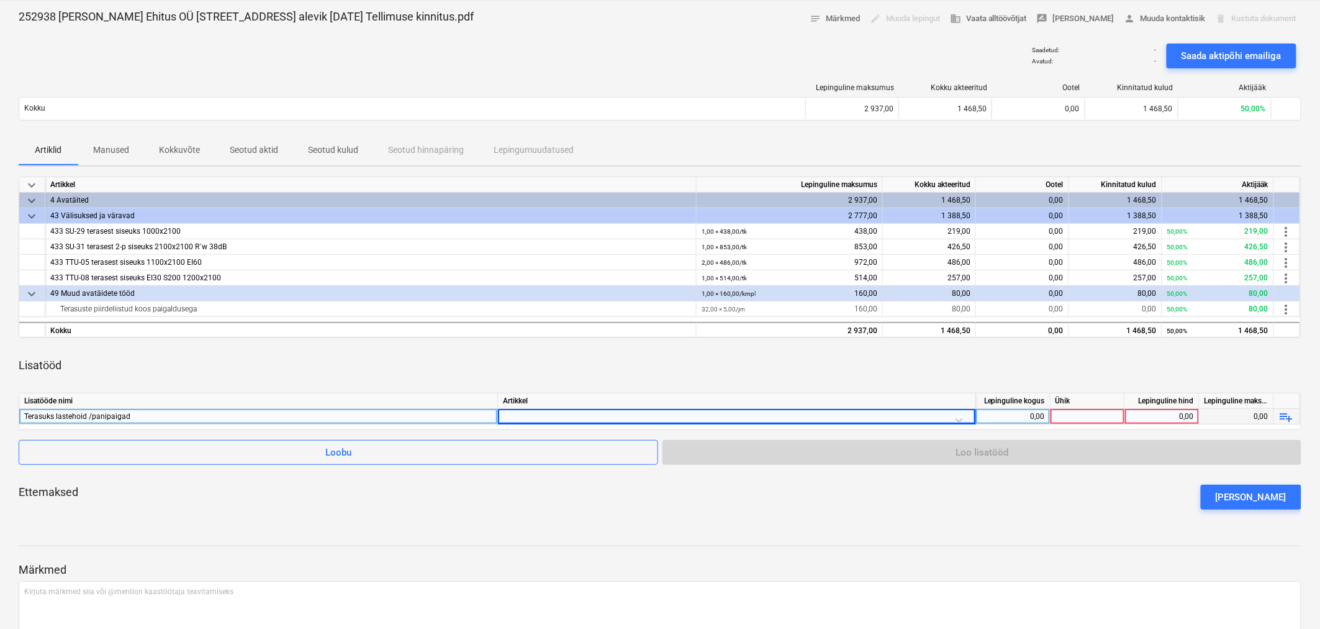
click at [579, 379] on div "Ettemaksed [PERSON_NAME] ettemaks" at bounding box center [660, 497] width 1283 height 45
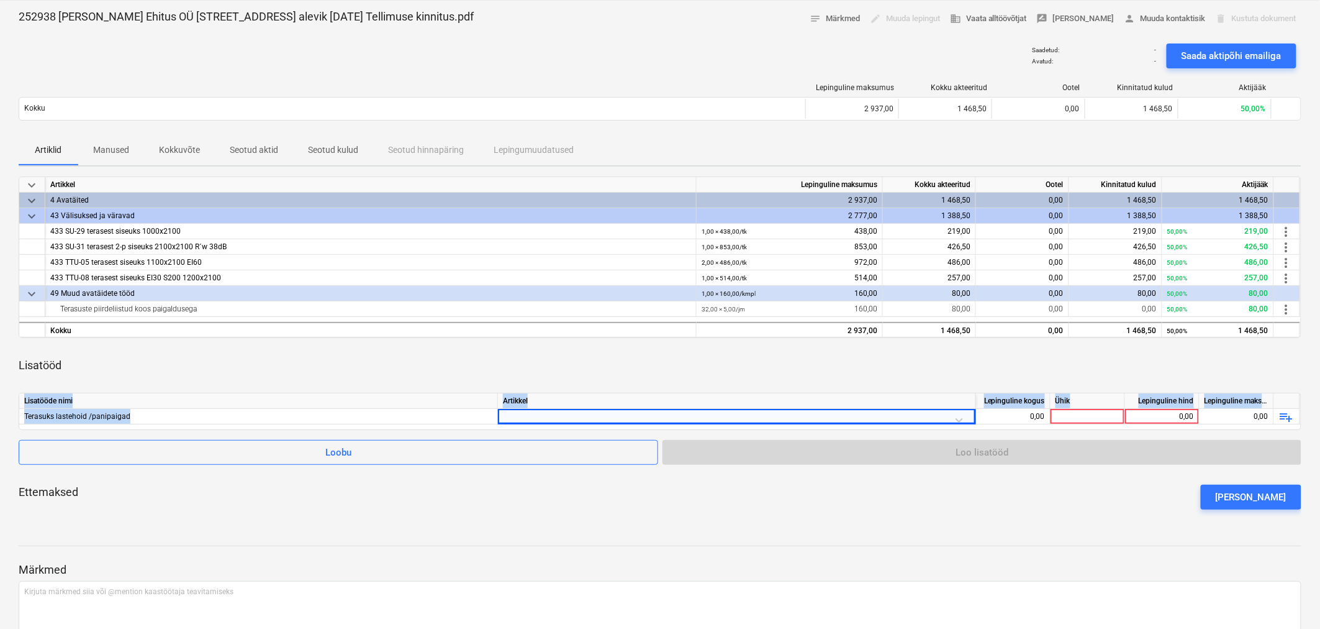
drag, startPoint x: 173, startPoint y: 416, endPoint x: 15, endPoint y: 415, distance: 157.8
click at [15, 379] on div "252938 [PERSON_NAME] Ehitus OÜ [STREET_ADDRESS] alevik [DATE] Tellimuse kinnitu…" at bounding box center [660, 351] width 1320 height 704
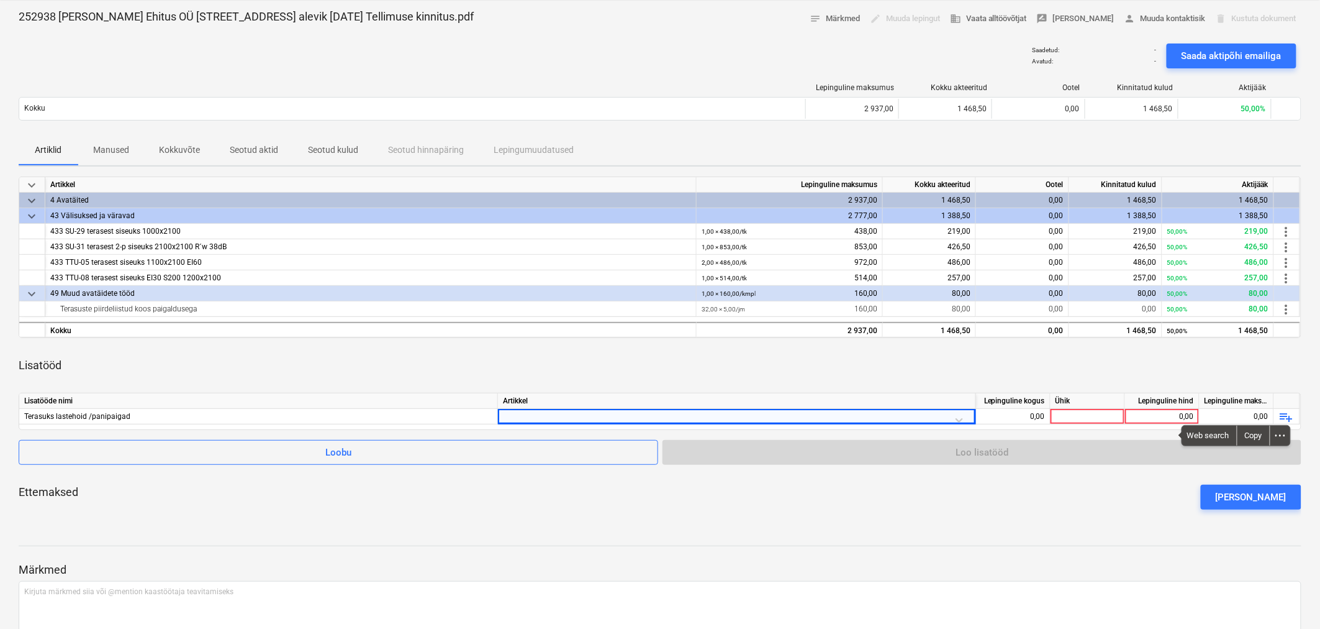
click at [194, 375] on div "Lisatööd" at bounding box center [660, 365] width 1283 height 35
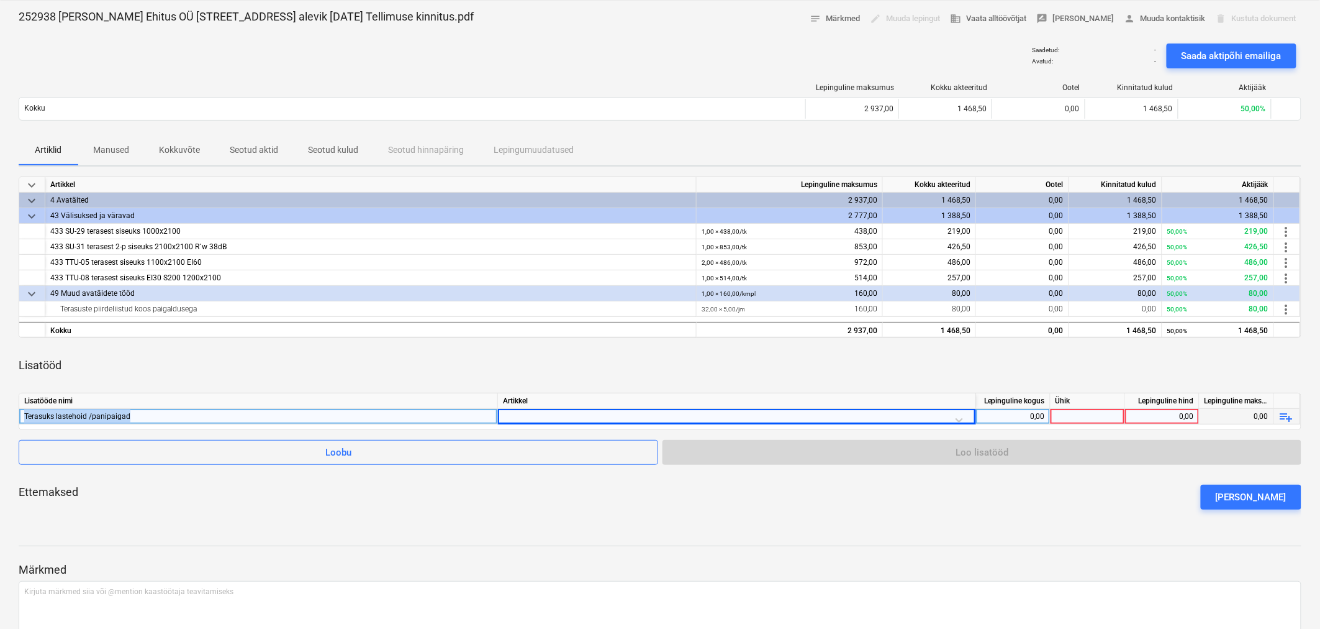
drag, startPoint x: 129, startPoint y: 417, endPoint x: 26, endPoint y: 412, distance: 102.6
click at [26, 379] on div "Terasuks lastehoid /panipaigad" at bounding box center [258, 416] width 468 height 15
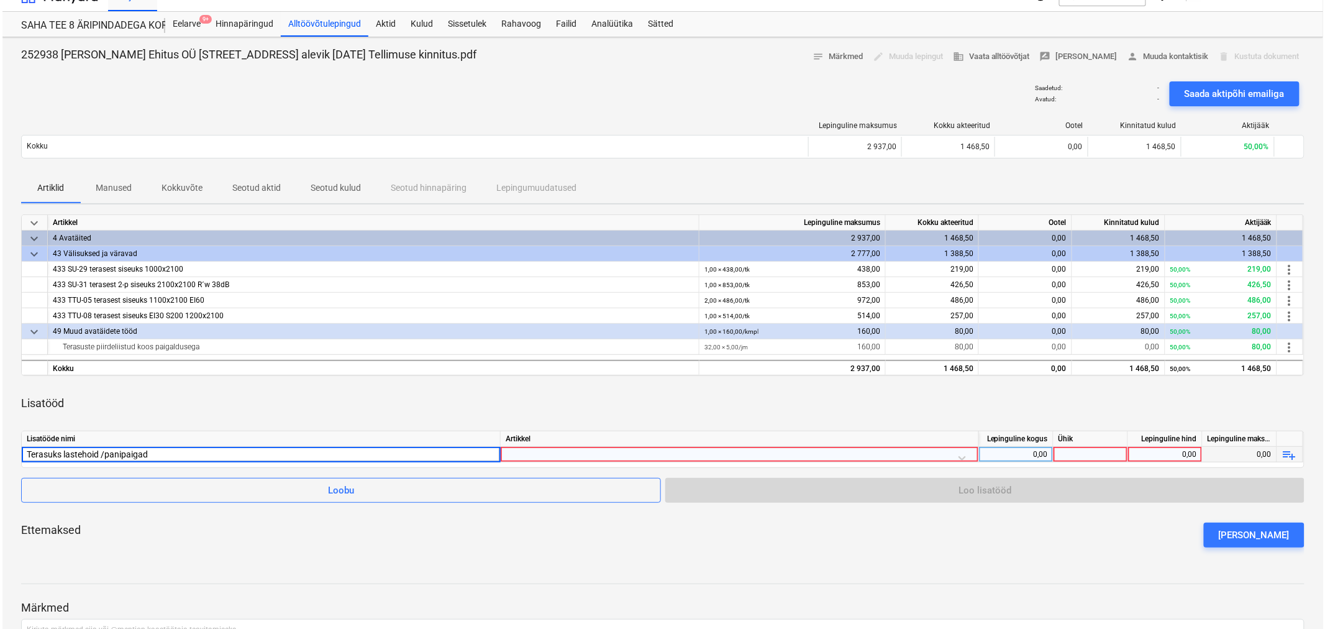
scroll to position [0, 0]
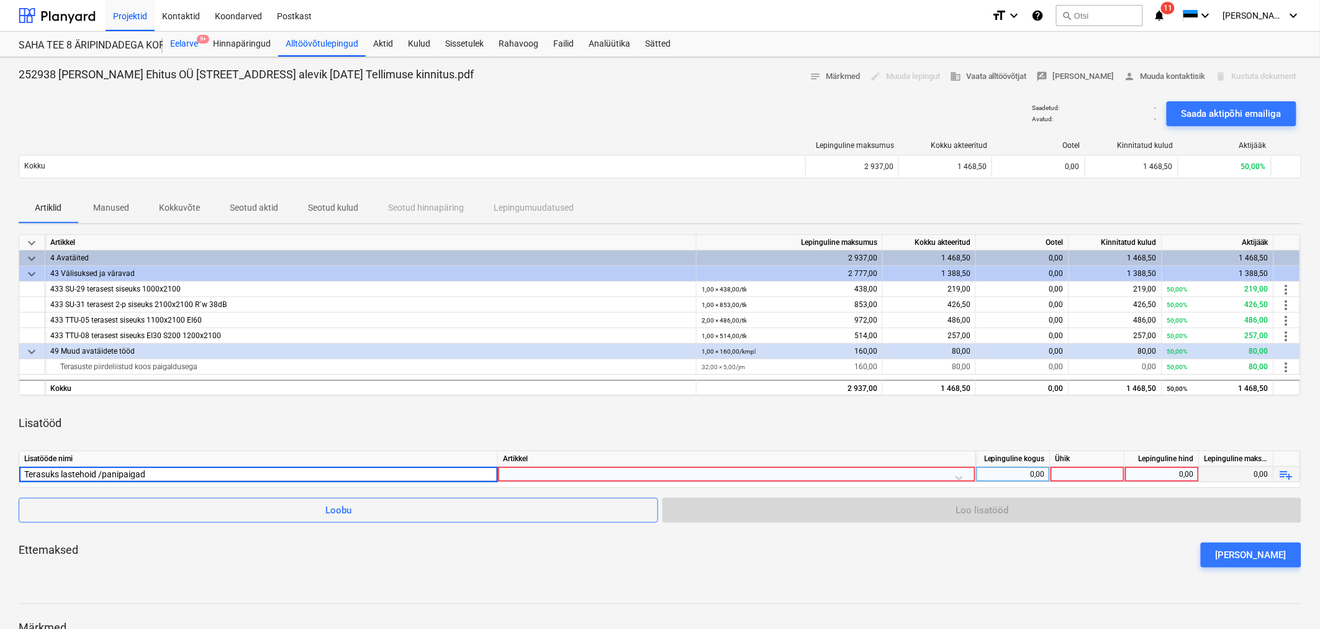
click at [183, 52] on div "Eelarve 9+" at bounding box center [184, 44] width 43 height 25
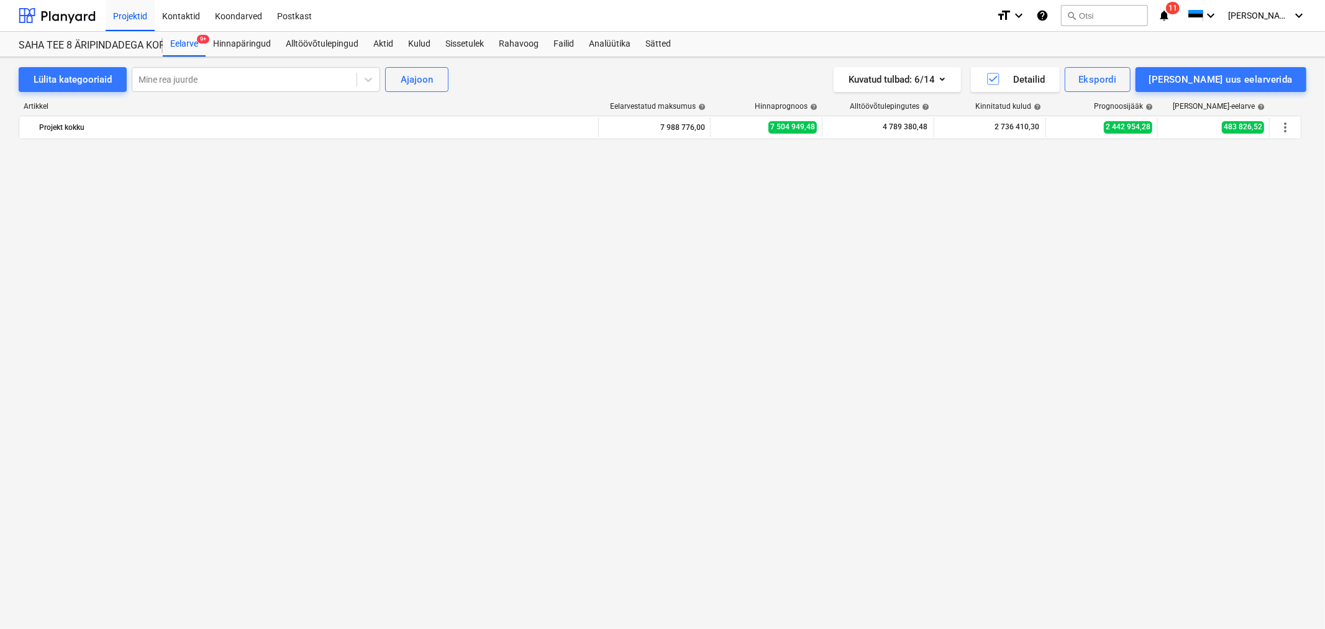
scroll to position [3105, 0]
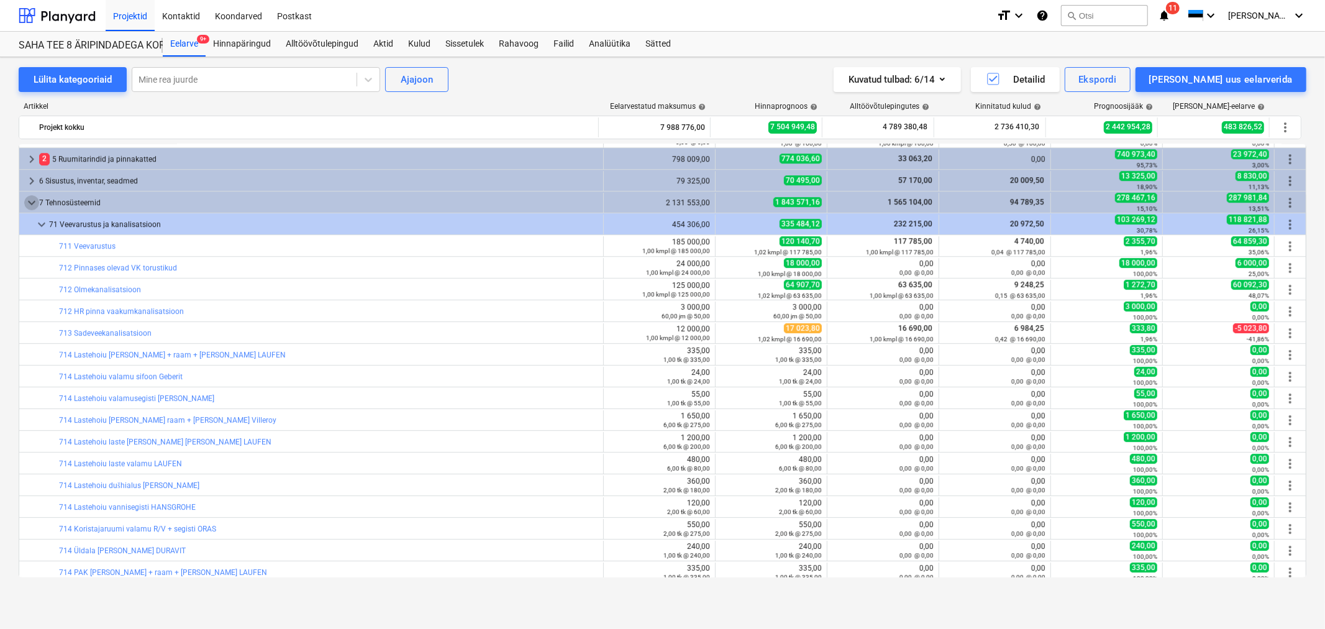
click at [33, 206] on span "keyboard_arrow_down" at bounding box center [31, 202] width 15 height 15
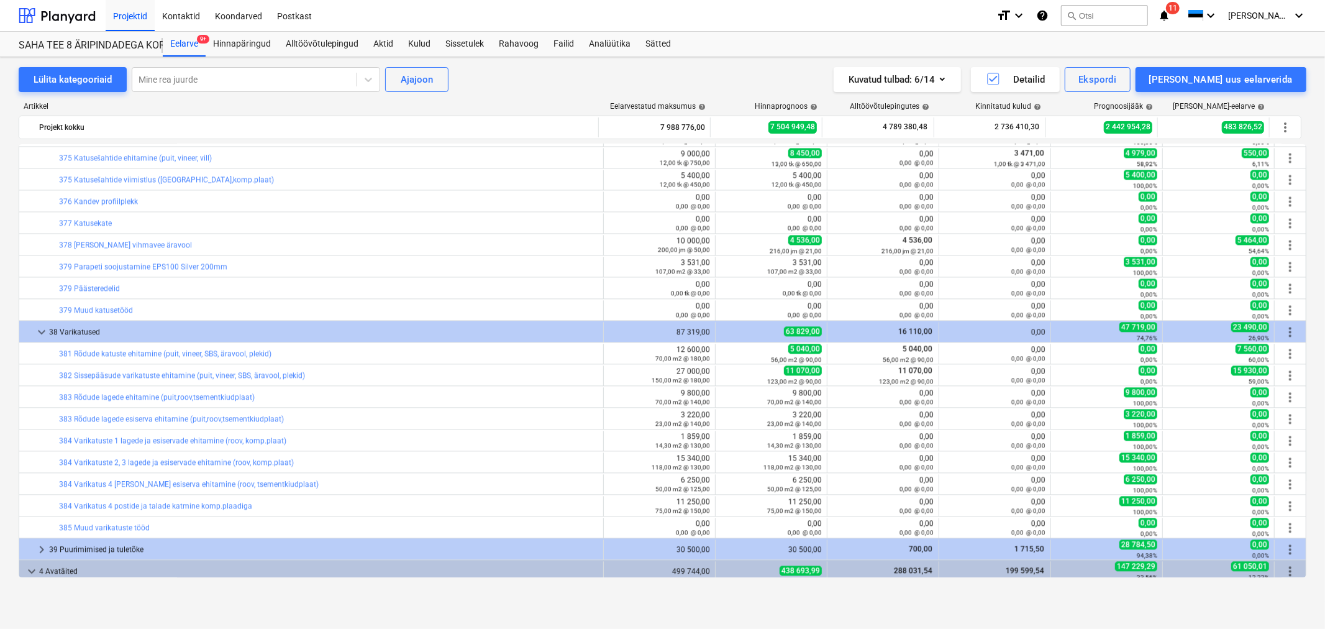
scroll to position [2760, 0]
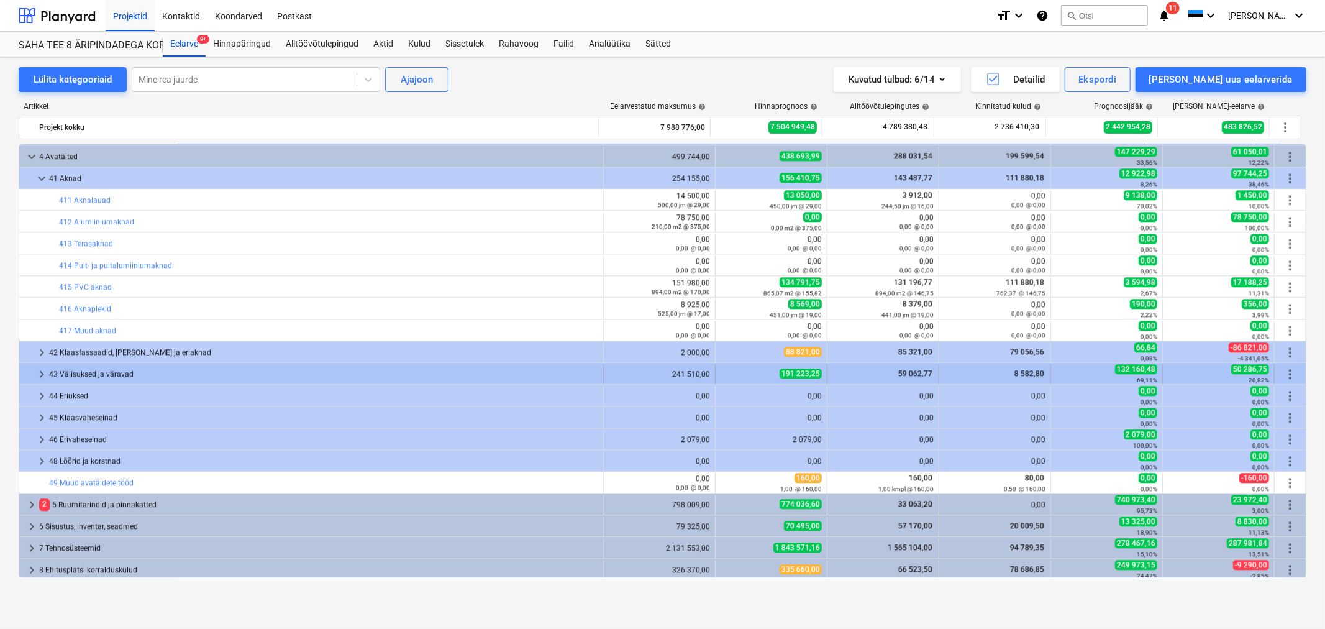
click at [43, 371] on span "keyboard_arrow_right" at bounding box center [41, 373] width 15 height 15
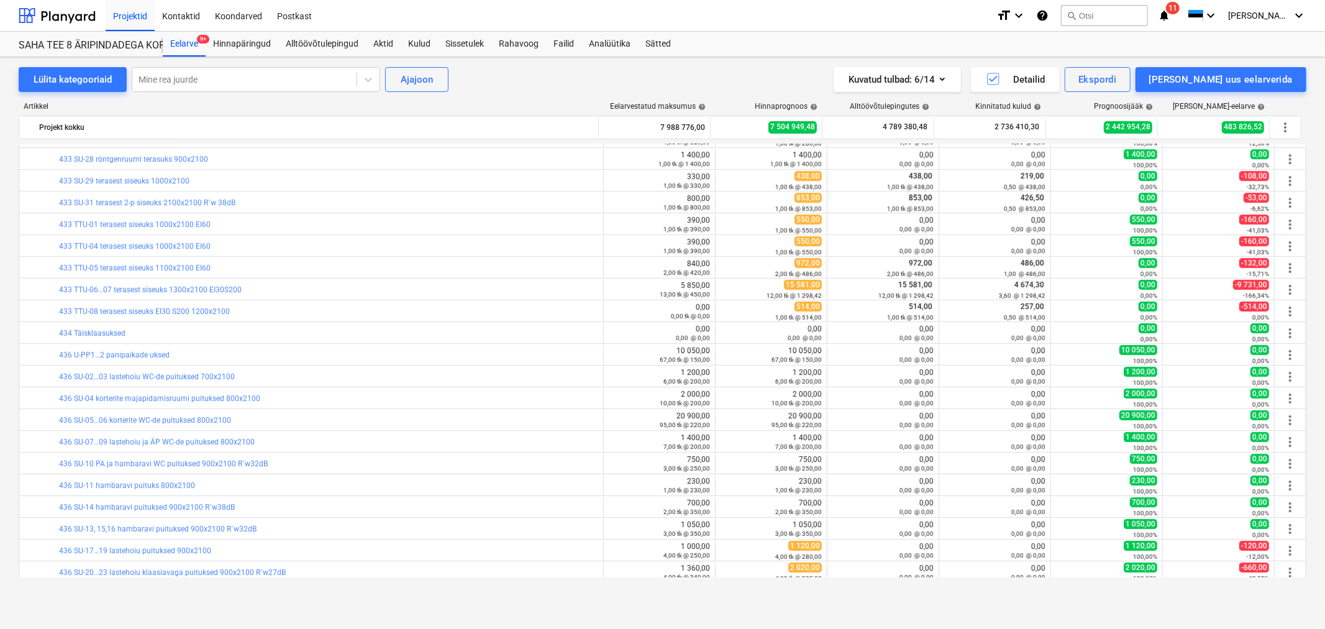
scroll to position [2898, 0]
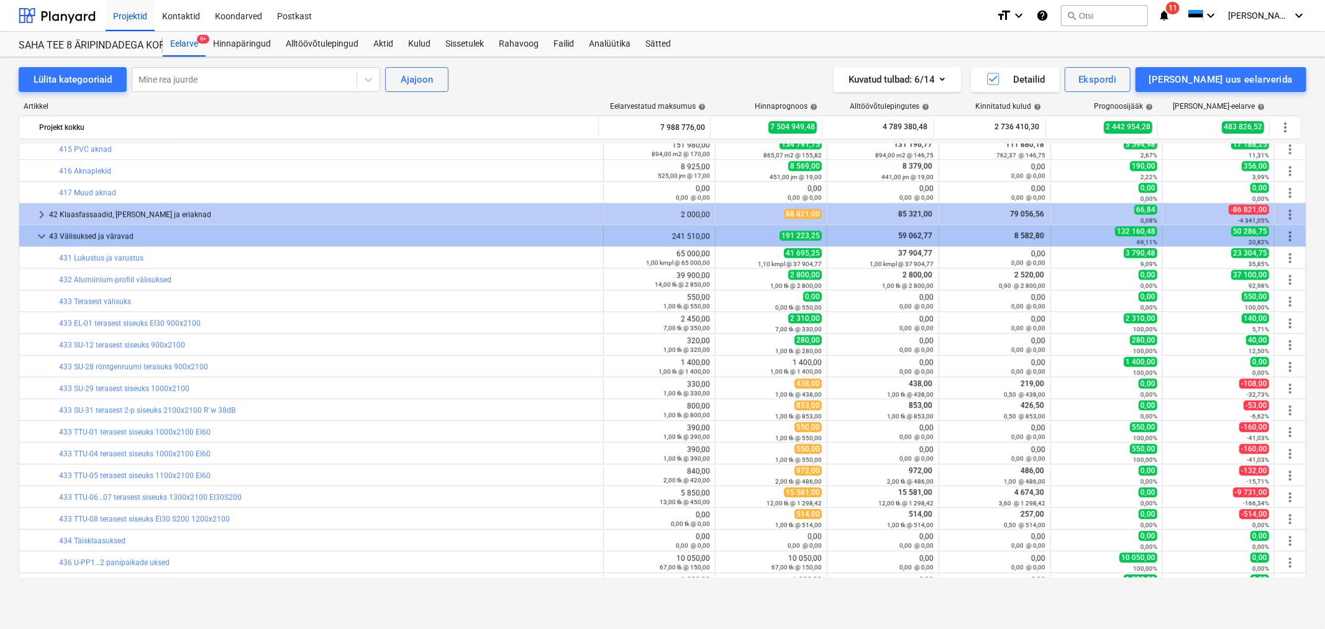
click at [878, 235] on span "more_vert" at bounding box center [1290, 236] width 15 height 15
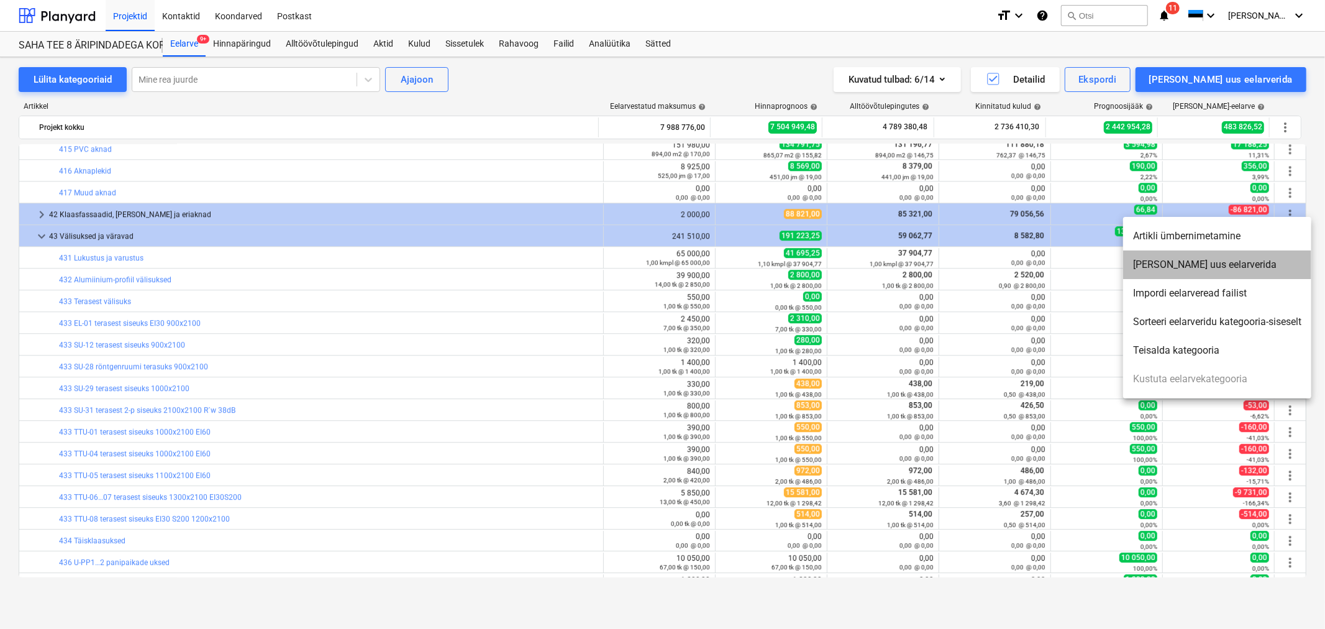
click at [878, 257] on li "[PERSON_NAME] uus eelarverida" at bounding box center [1217, 264] width 188 height 29
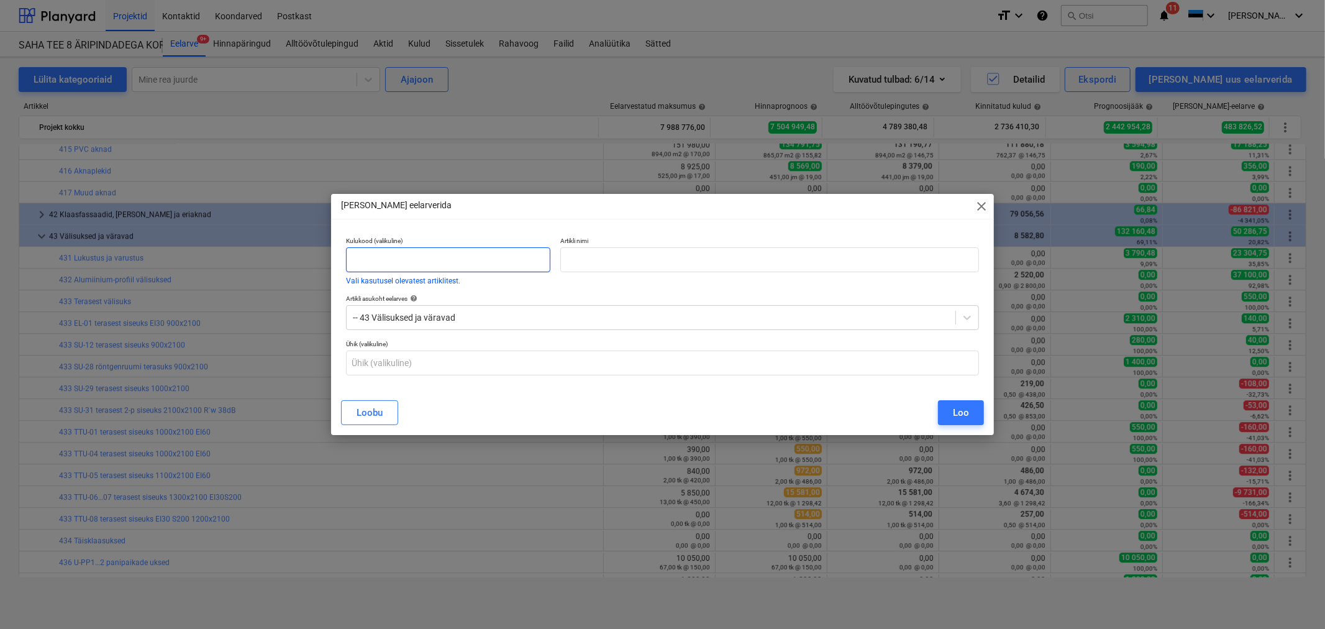
click at [367, 258] on input "text" at bounding box center [448, 259] width 204 height 25
type input "433"
click at [617, 263] on input "text" at bounding box center [769, 259] width 419 height 25
type input "LH ja panipaikade vaheline uks"
click at [878, 379] on div "Loo" at bounding box center [961, 412] width 16 height 16
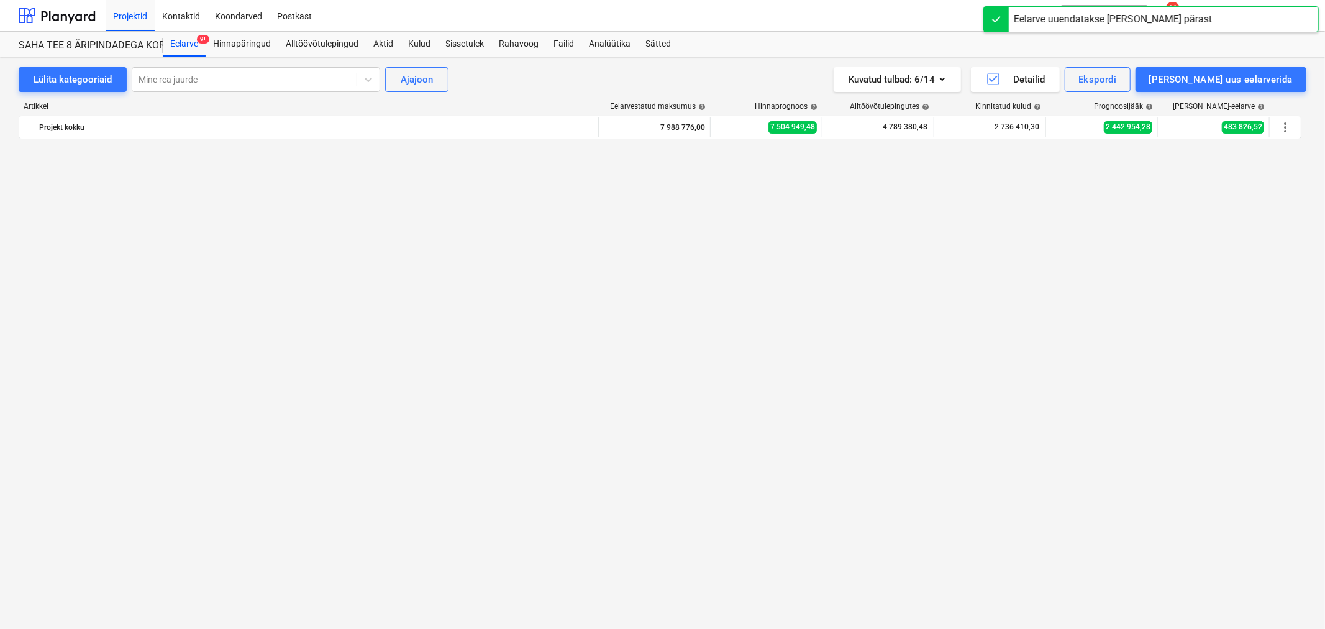
scroll to position [2898, 0]
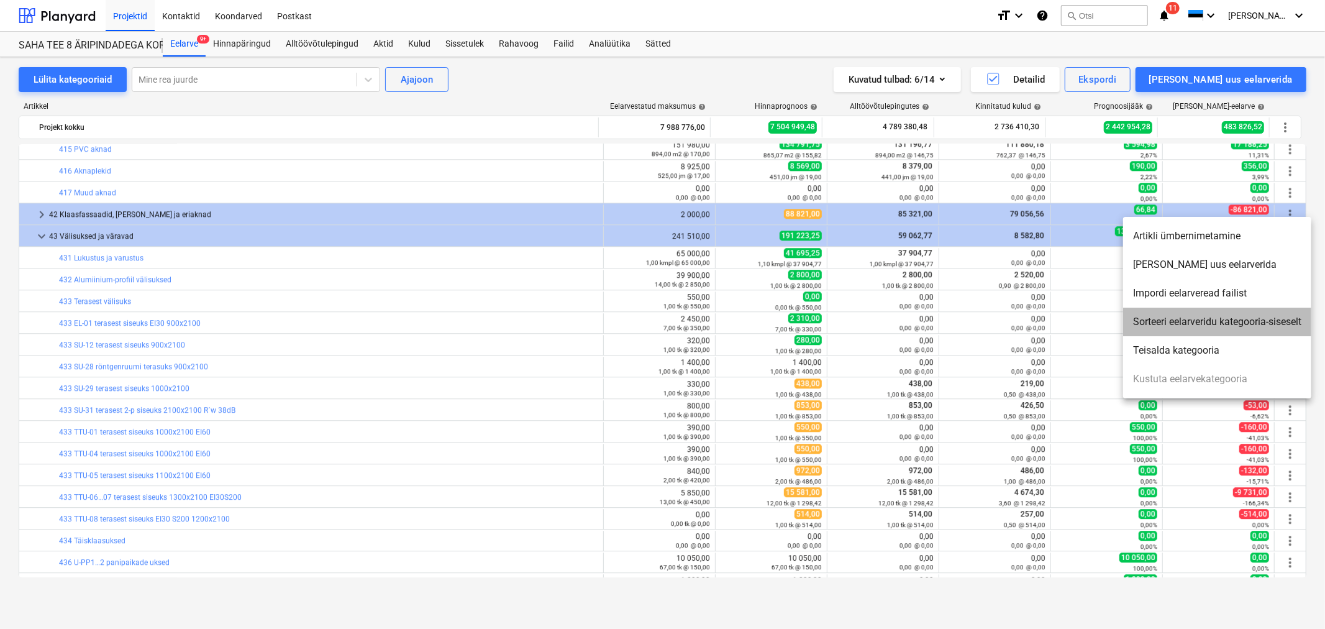
click at [878, 318] on li "Sorteeri eelarveridu kategooria-siseselt" at bounding box center [1217, 321] width 188 height 29
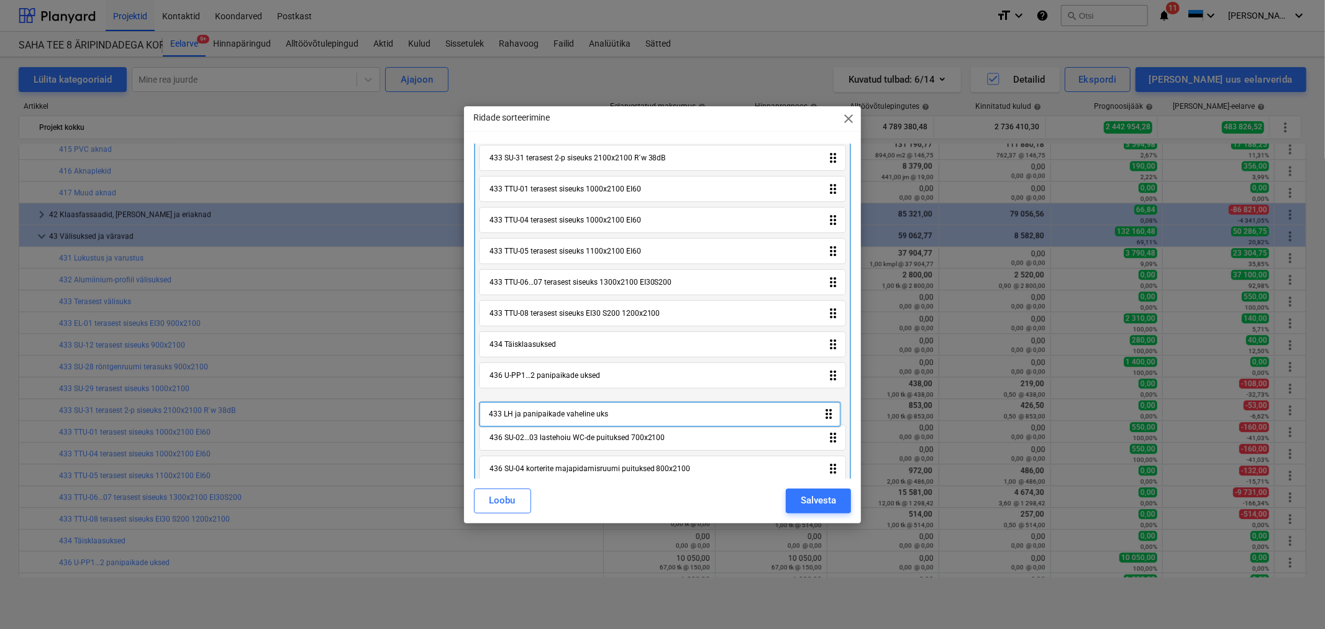
scroll to position [238, 0]
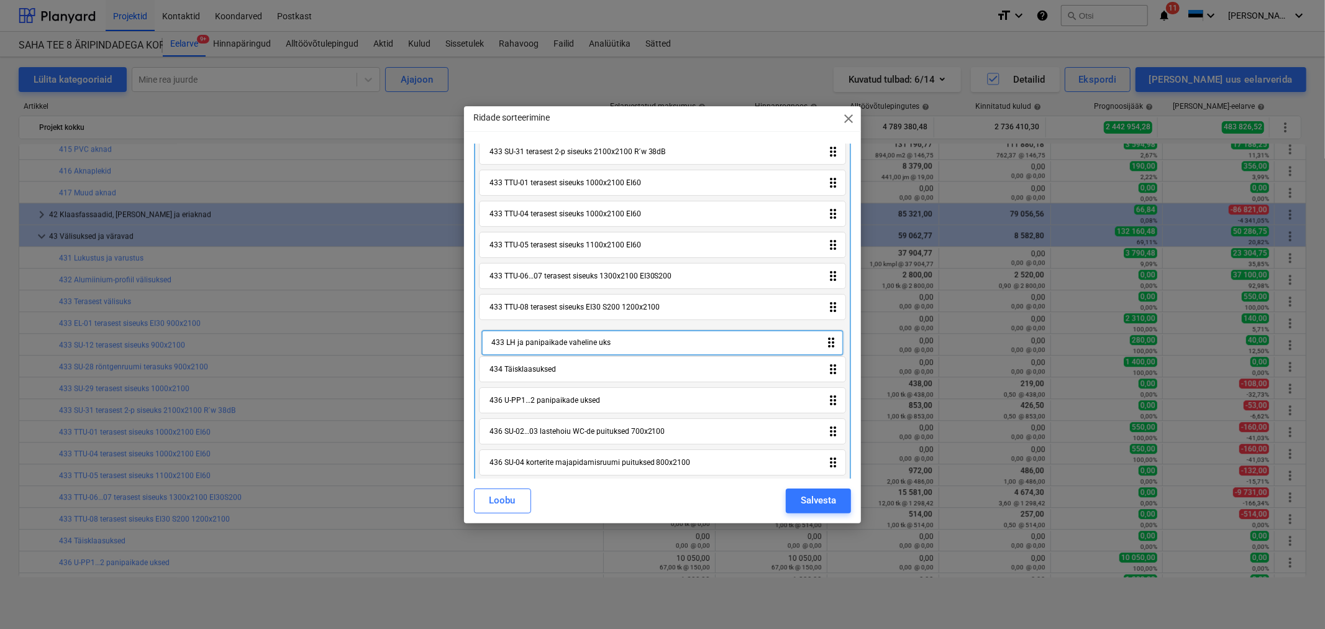
drag, startPoint x: 550, startPoint y: 461, endPoint x: 553, endPoint y: 343, distance: 118.1
click at [553, 343] on div "431 Lukustus ja varustus drag_indicator 432 Alumiinium-profiil välisuksed drag_…" at bounding box center [663, 449] width 378 height 1066
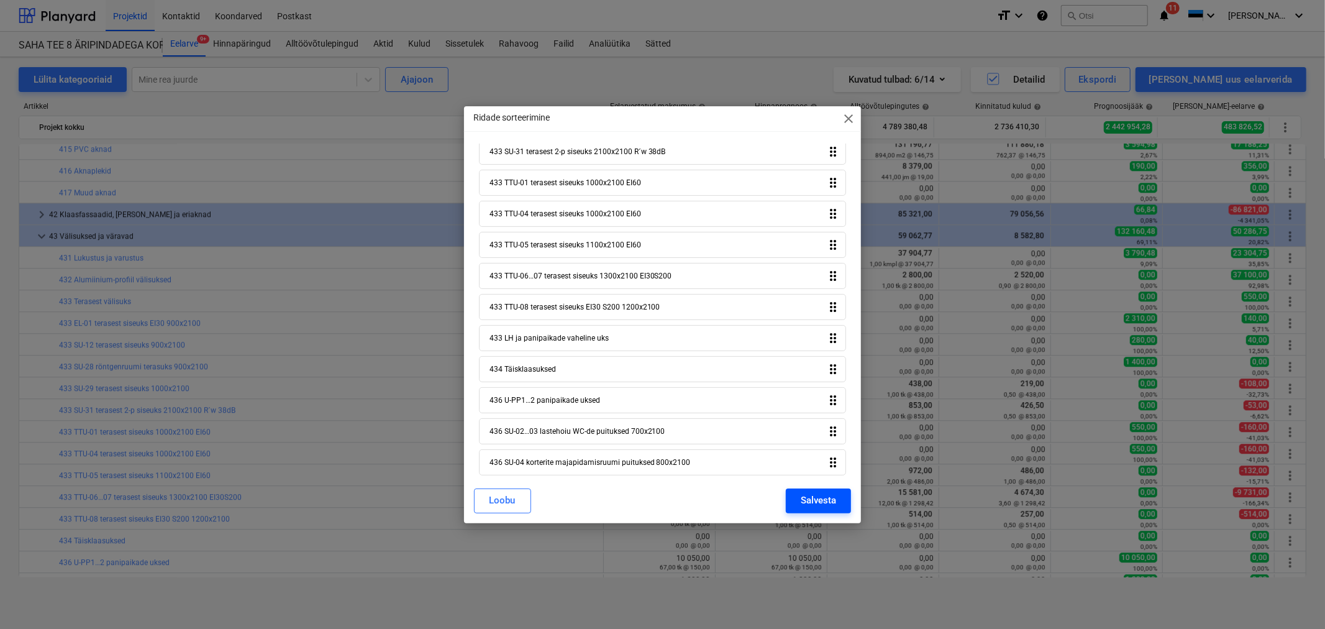
click at [811, 379] on div "Salvesta" at bounding box center [818, 500] width 35 height 16
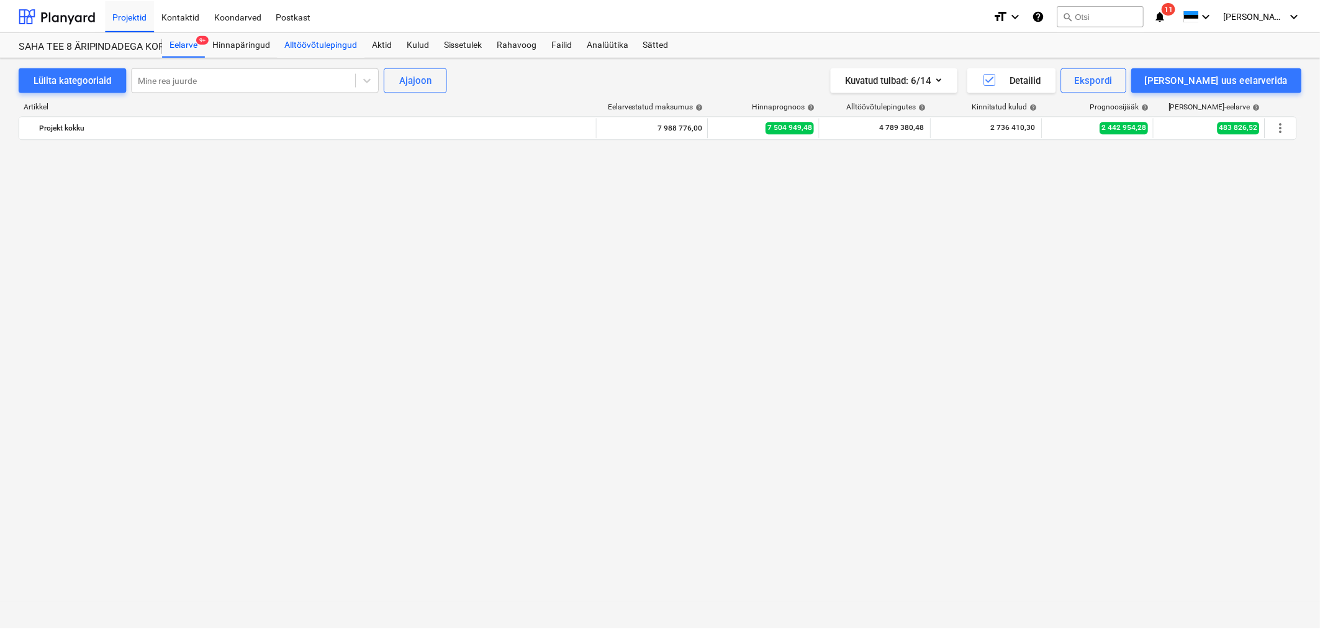
scroll to position [2898, 0]
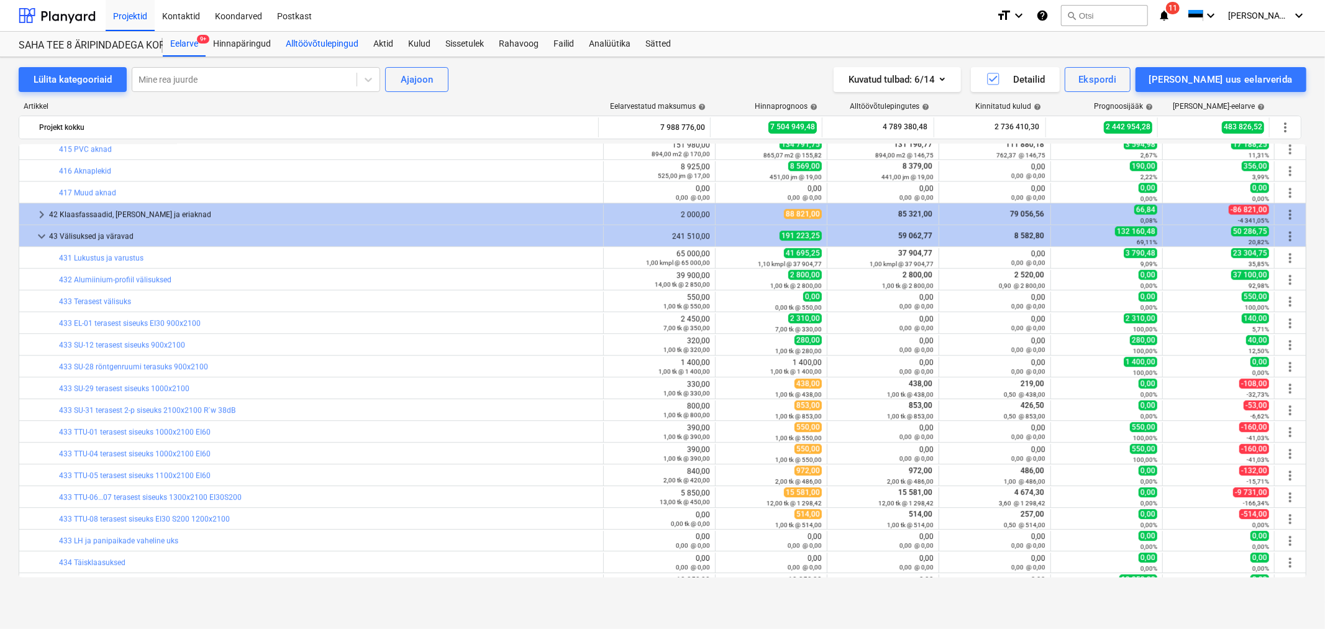
click at [312, 40] on div "Alltöövõtulepingud" at bounding box center [322, 44] width 88 height 25
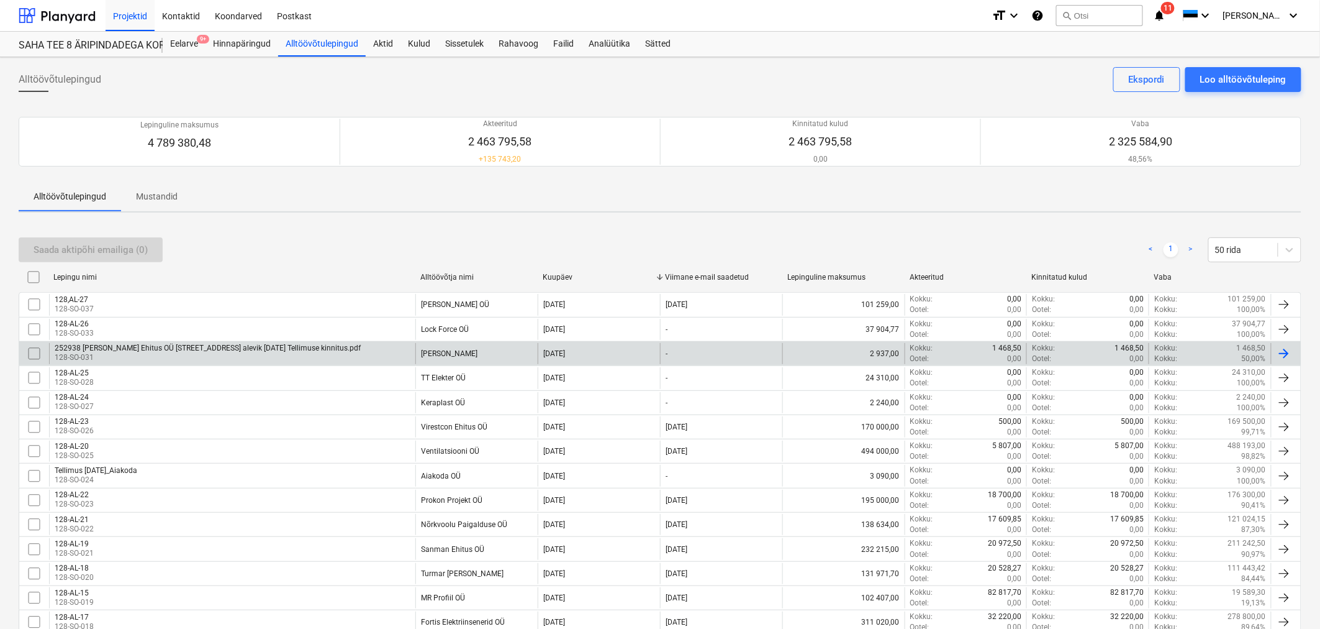
click at [202, 348] on div "252938 [PERSON_NAME] Ehitus OÜ [STREET_ADDRESS] alevik [DATE] Tellimuse kinnitu…" at bounding box center [208, 347] width 306 height 9
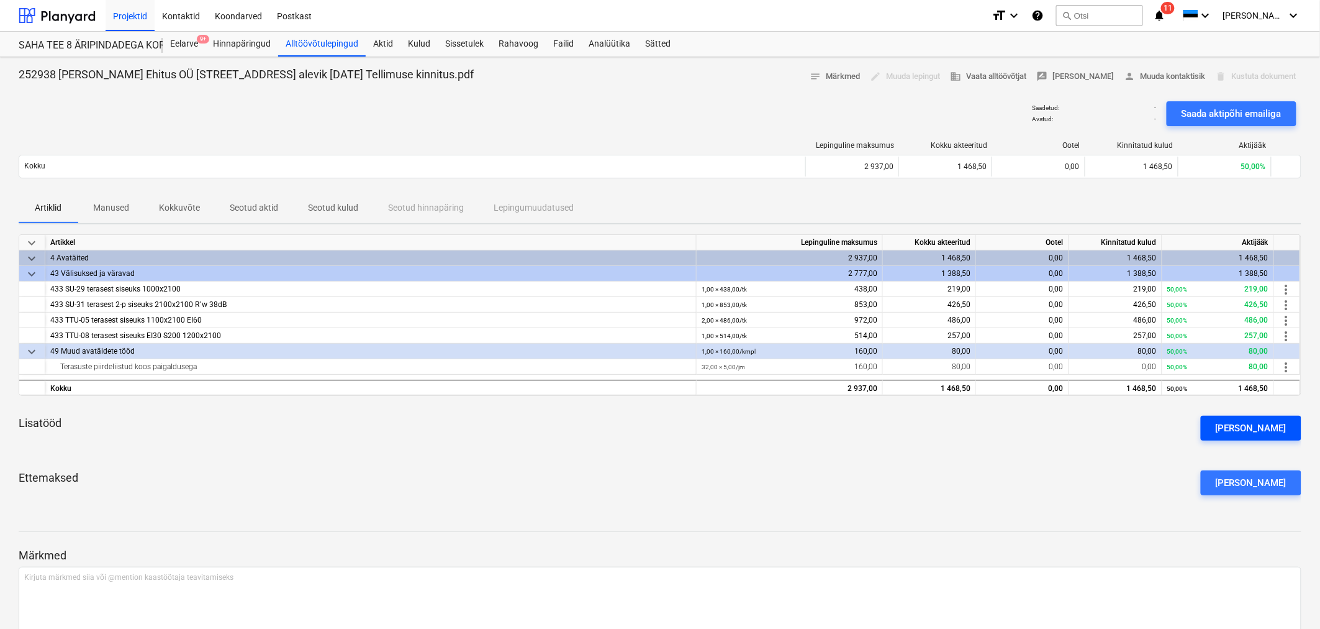
click at [878, 379] on div "[PERSON_NAME]" at bounding box center [1251, 428] width 71 height 16
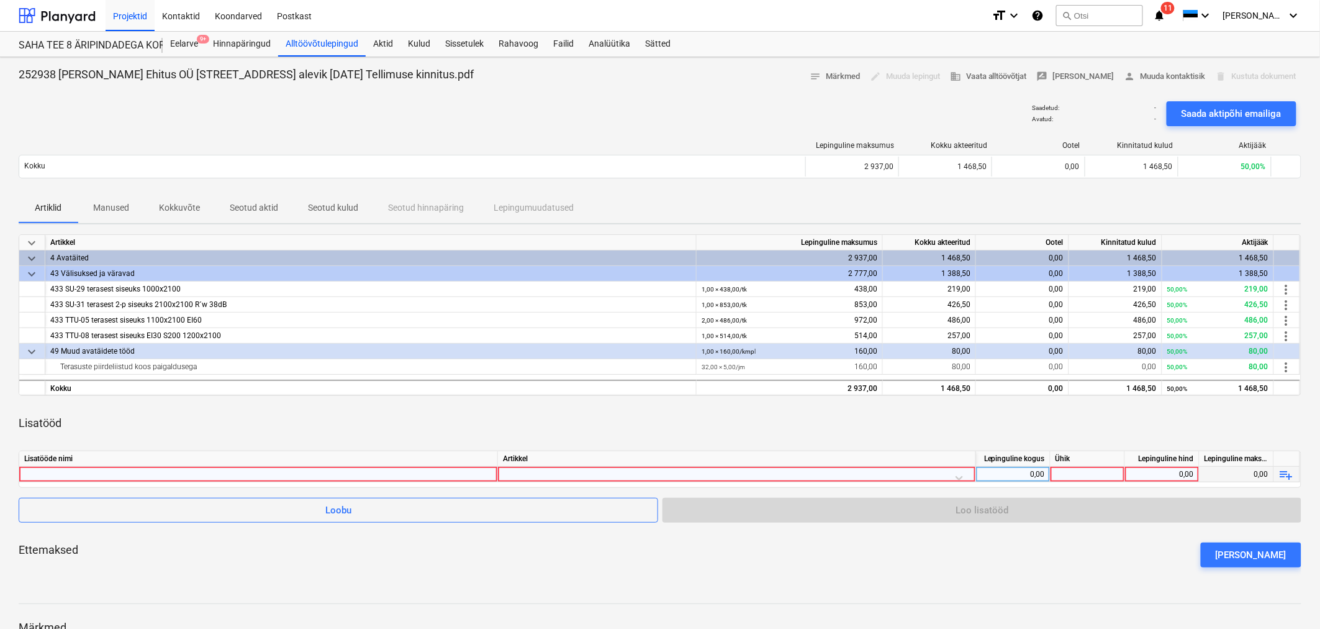
click at [122, 379] on div at bounding box center [258, 473] width 468 height 15
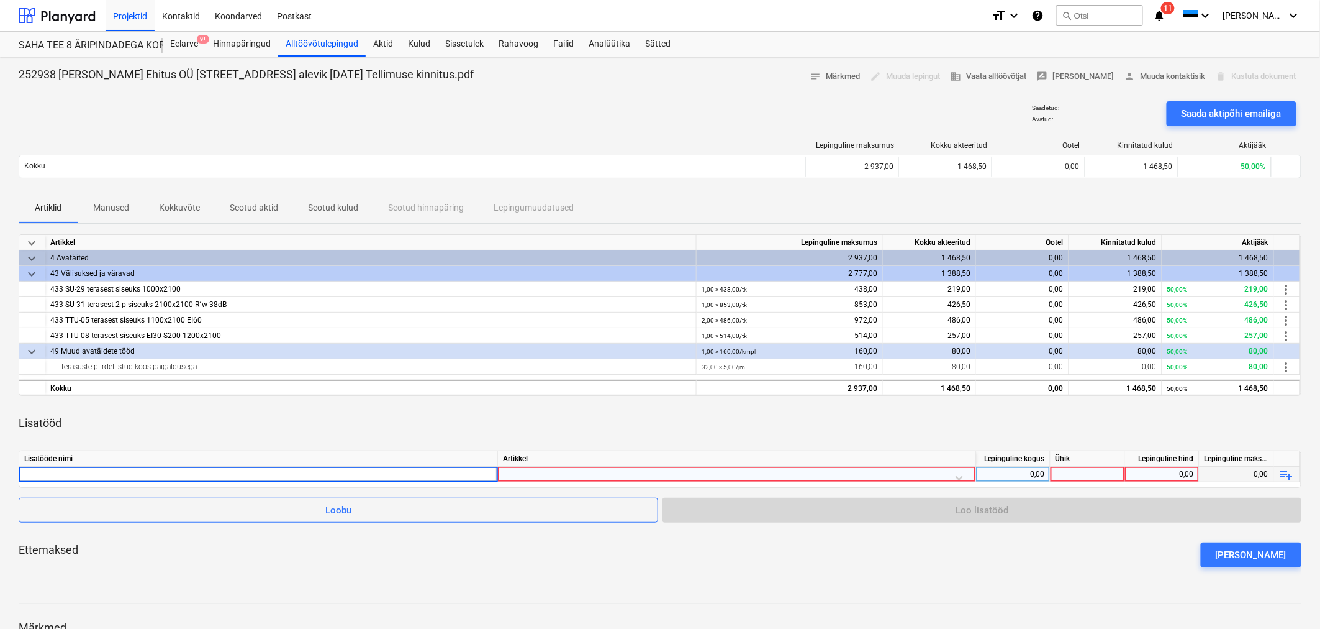
type input "Terasuks lastehoid /panipaigad"
type input "pani"
click at [637, 379] on div at bounding box center [737, 477] width 468 height 22
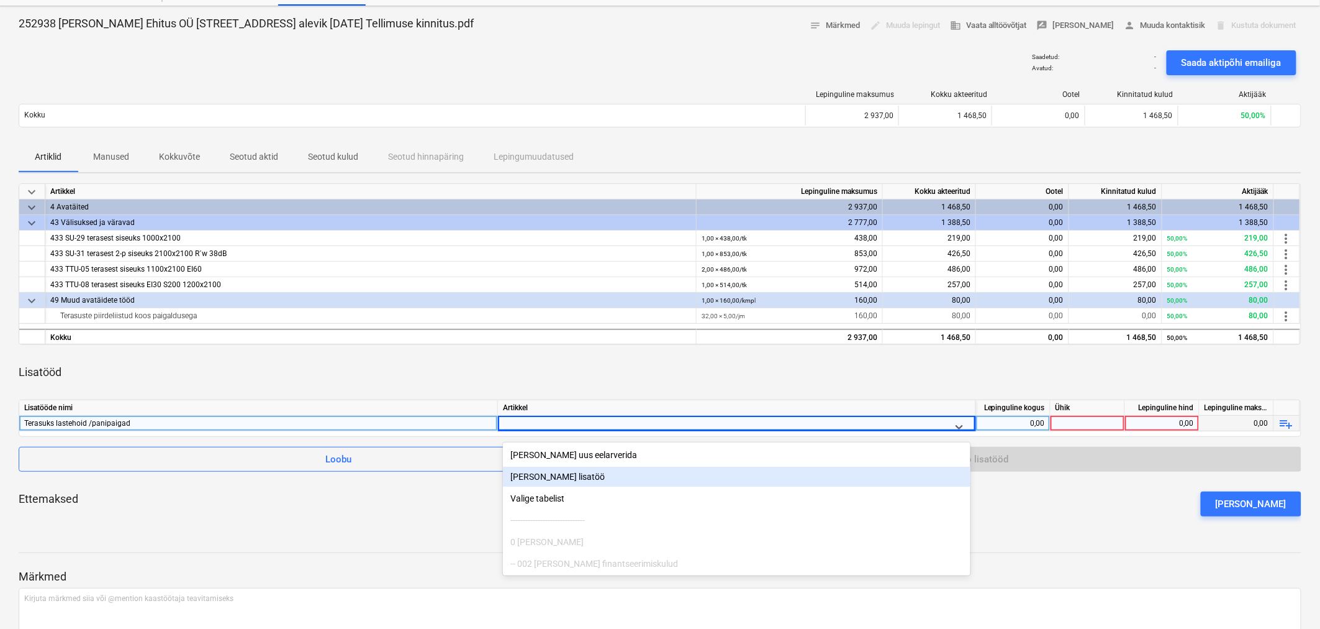
scroll to position [58, 0]
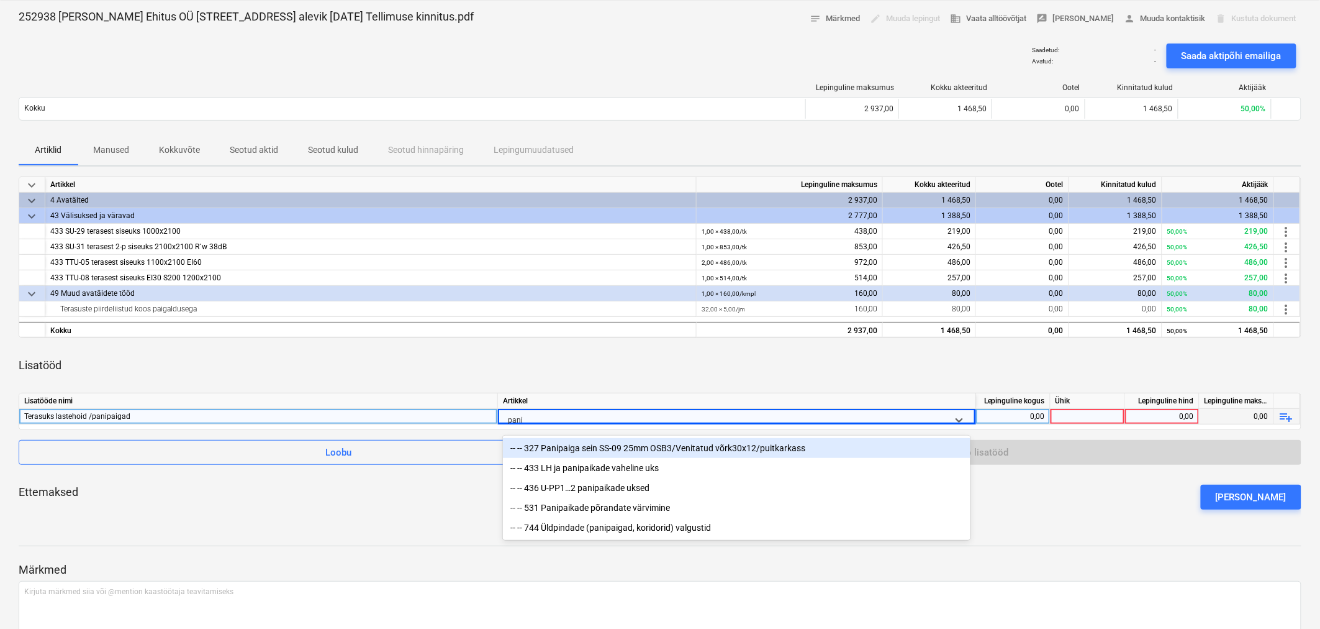
type input "panip"
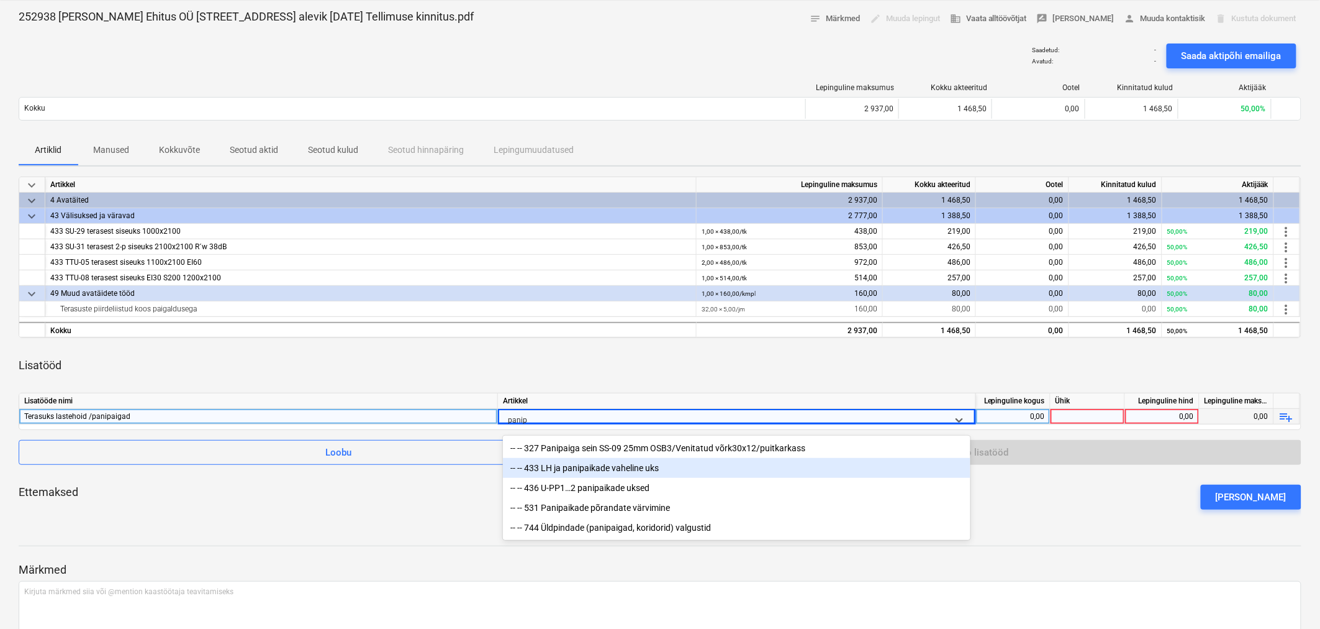
click at [612, 379] on div "-- -- 433 LH ja panipaikade vaheline uks" at bounding box center [737, 468] width 468 height 20
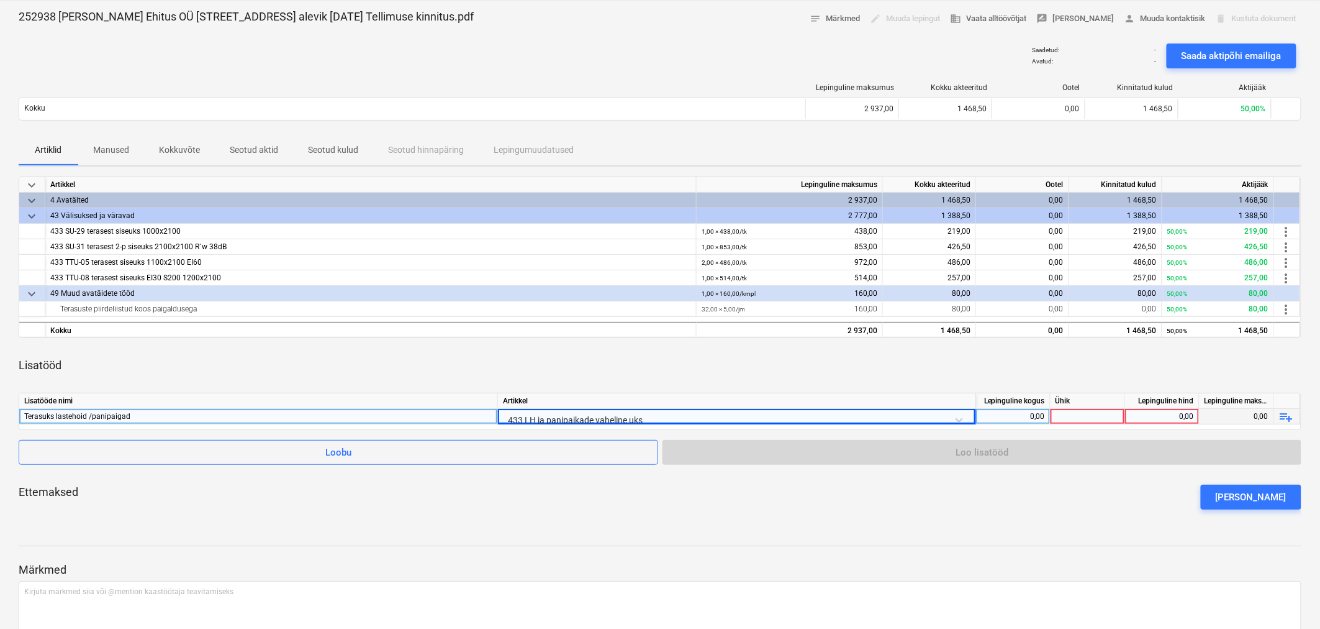
click at [878, 379] on div "0,00" at bounding box center [1013, 417] width 64 height 16
type input "1"
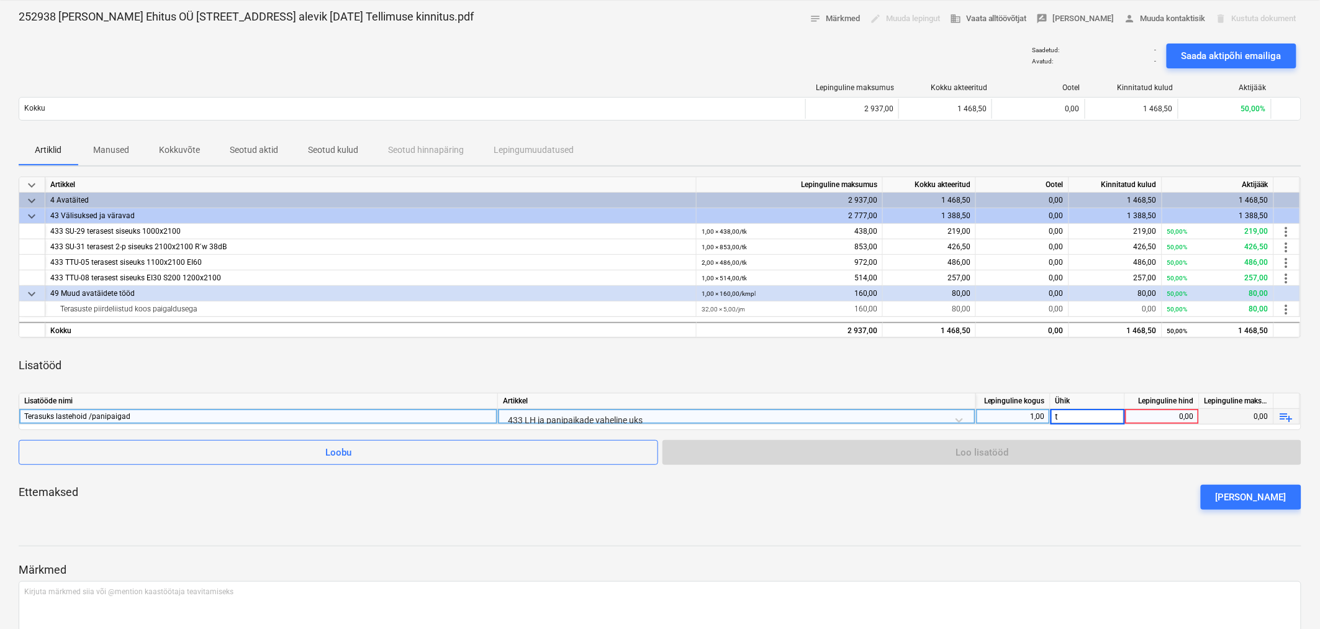
type input "tk"
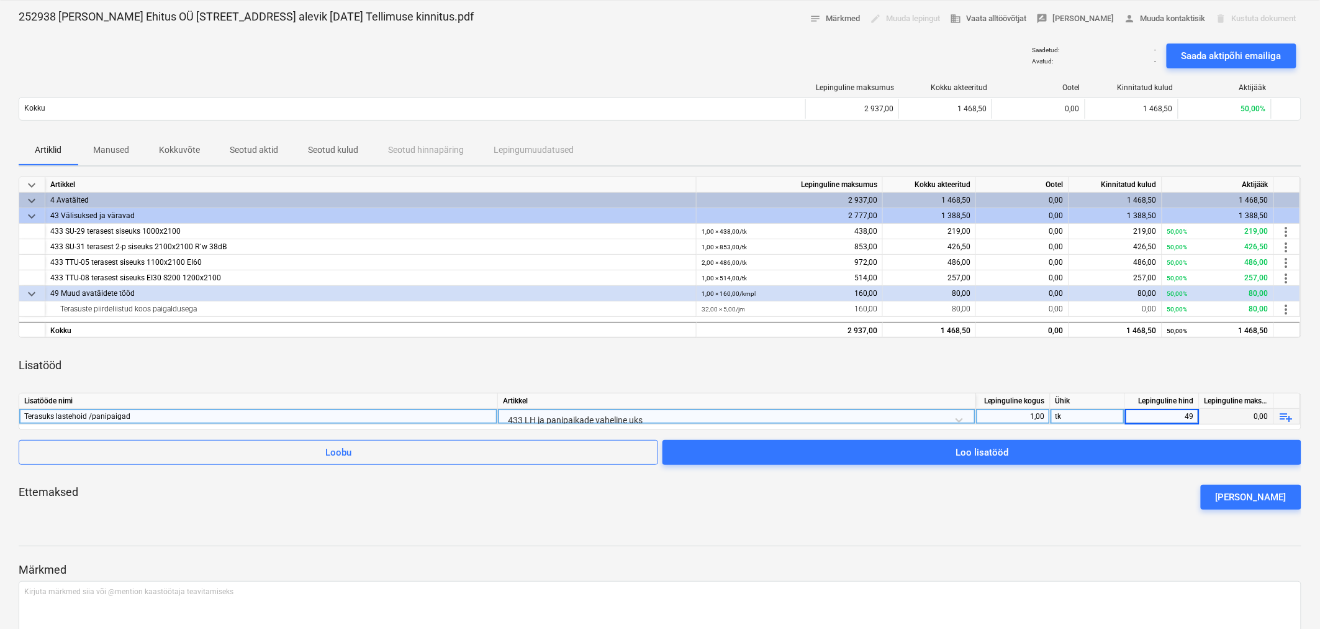
type input "490"
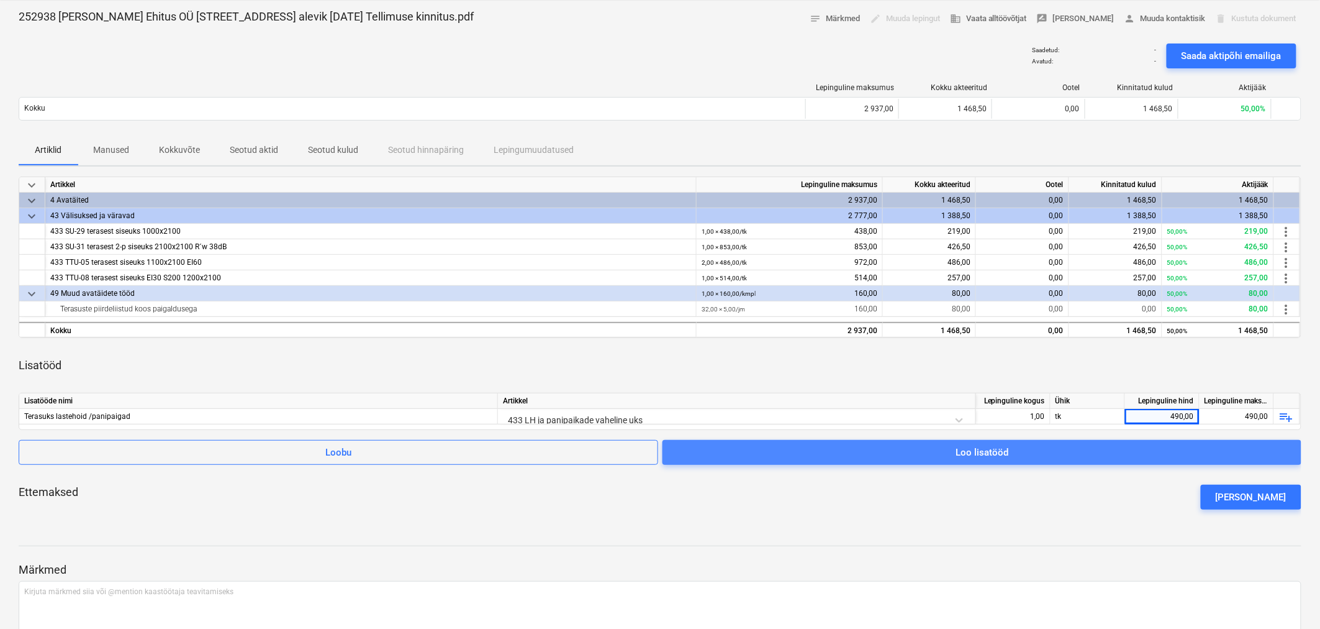
click at [878, 379] on div "Loo lisatööd" at bounding box center [982, 452] width 53 height 16
